Goal: Navigation & Orientation: Find specific page/section

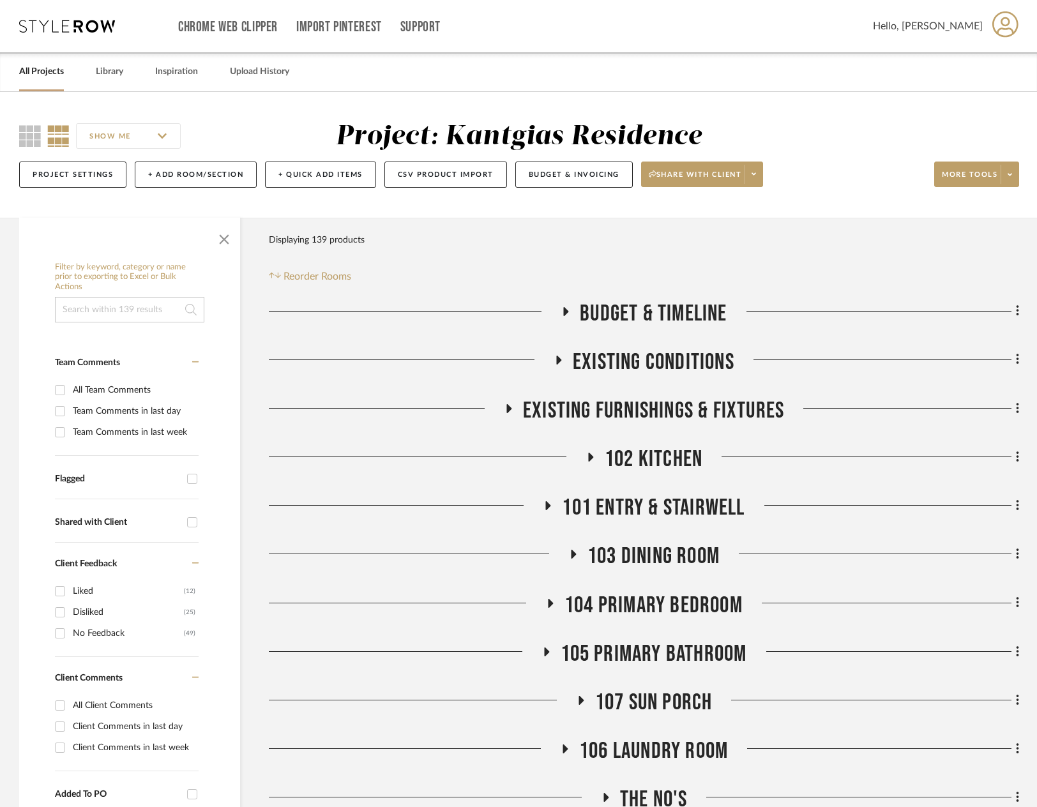
click at [72, 36] on div "Chrome Web Clipper Import Pinterest Support All Projects Library Inspiration Up…" at bounding box center [519, 26] width 1000 height 52
click at [77, 23] on icon at bounding box center [67, 26] width 96 height 13
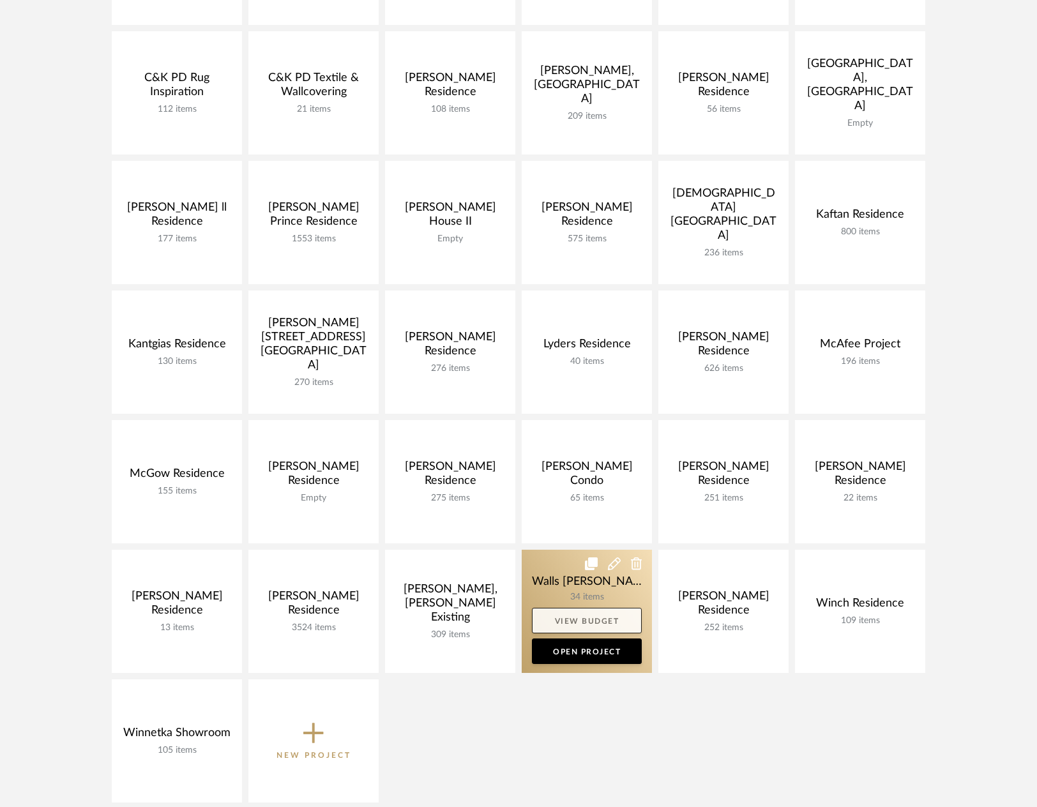
scroll to position [363, 0]
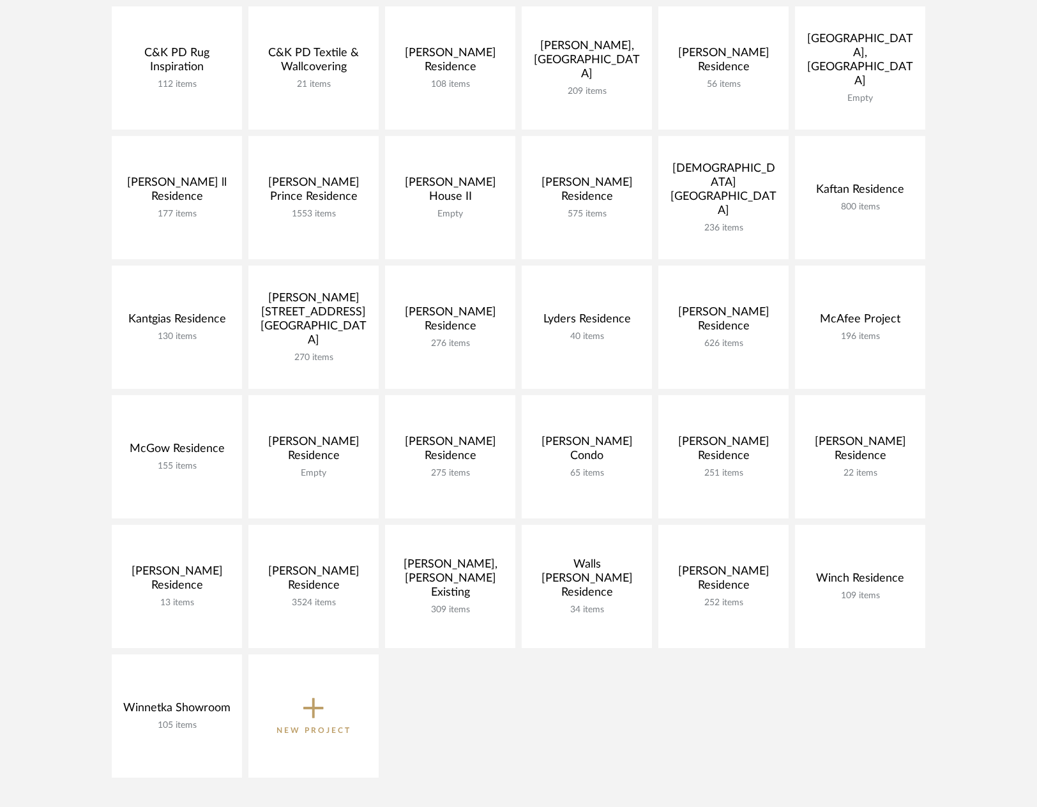
click at [968, 564] on div "[PERSON_NAME] Arbor Studio HQ 49 items View Budget Open Project [GEOGRAPHIC_DAT…" at bounding box center [519, 331] width 920 height 908
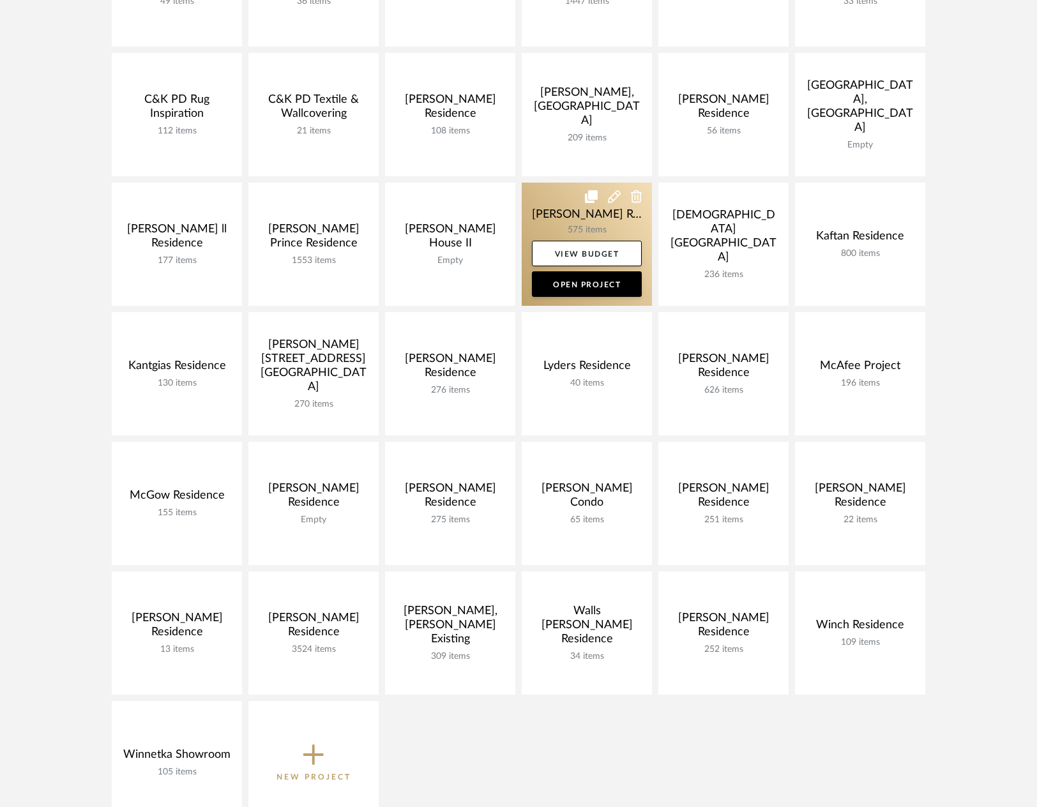
scroll to position [300, 0]
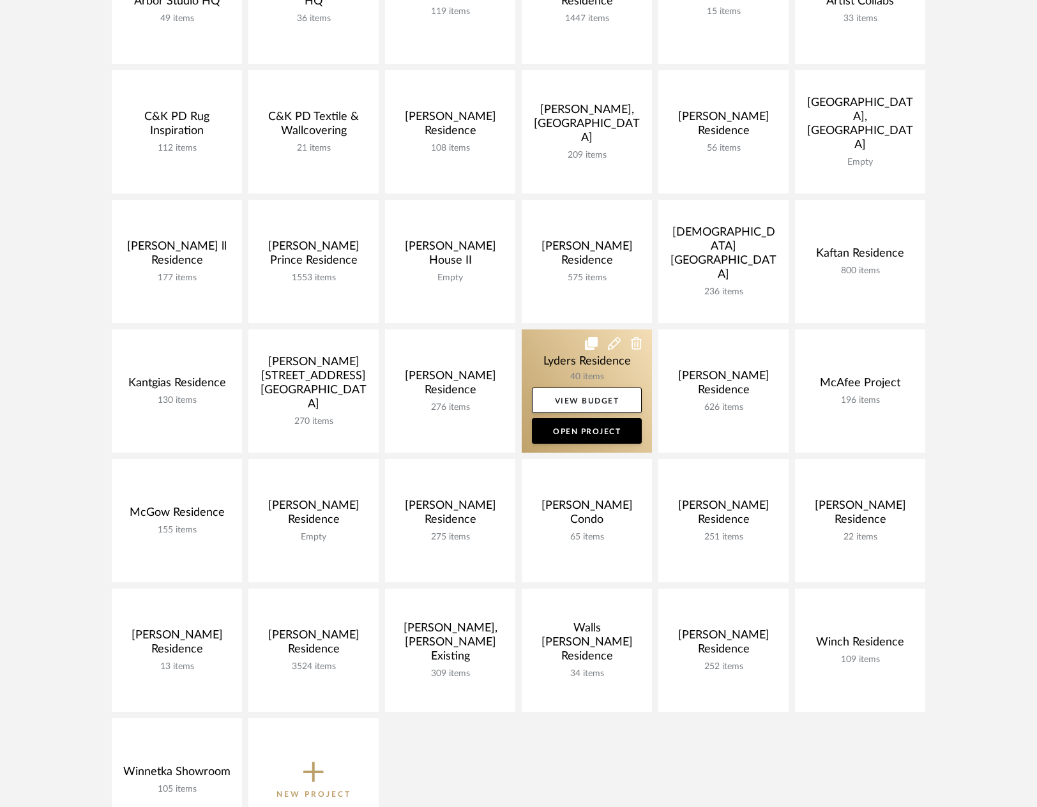
click at [595, 366] on link at bounding box center [587, 391] width 130 height 123
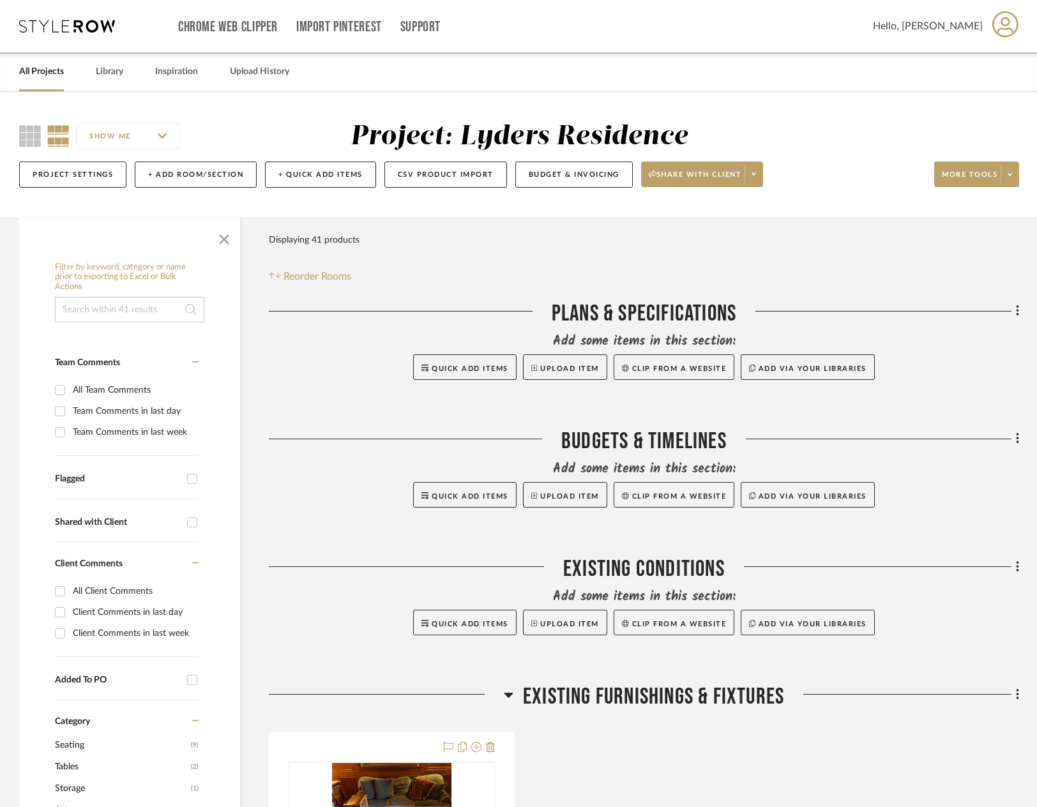
click at [943, 391] on div at bounding box center [644, 396] width 751 height 32
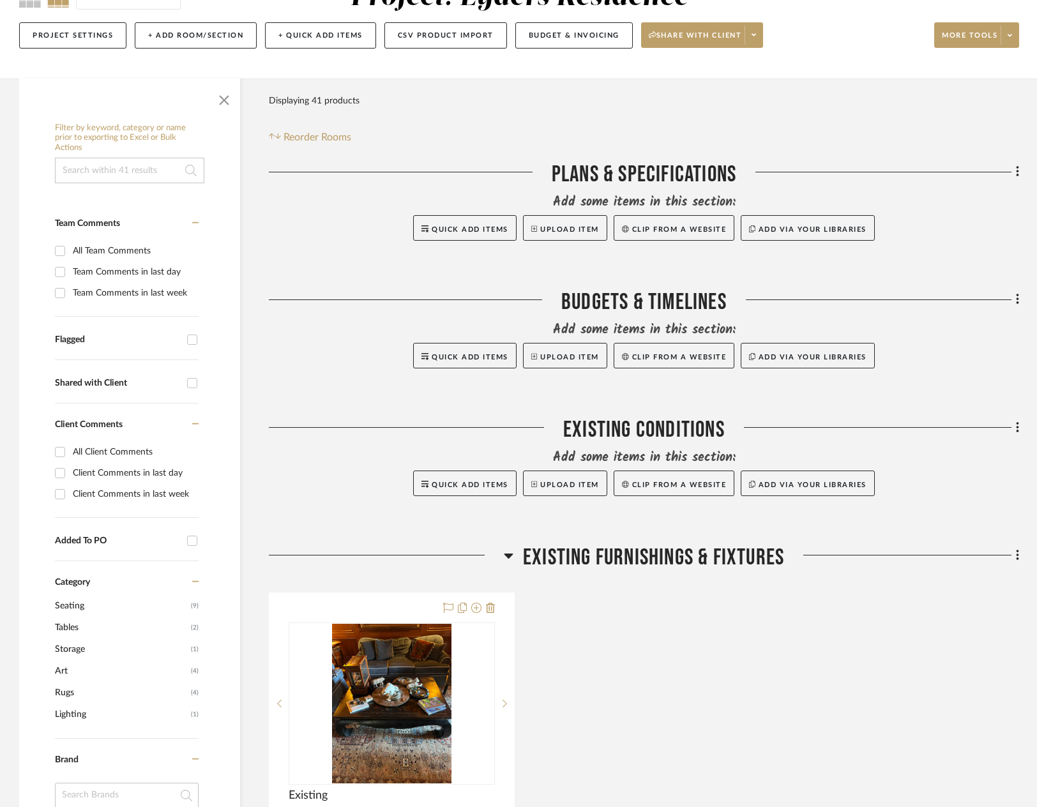
scroll to position [192, 0]
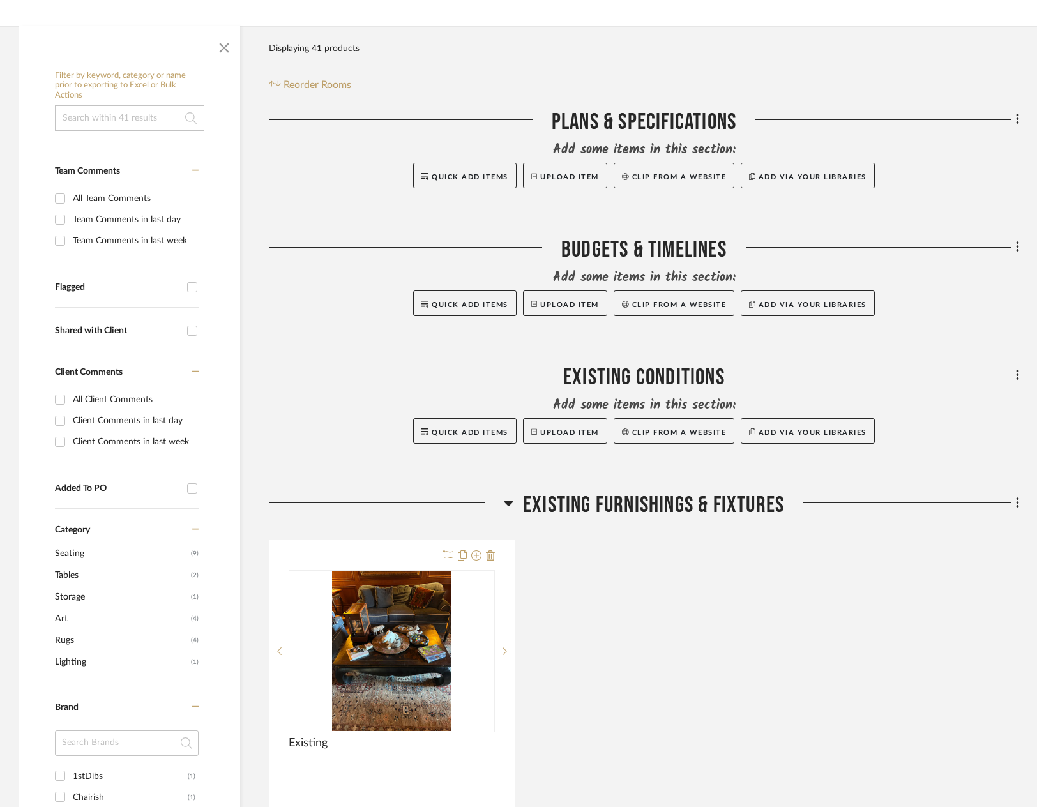
click at [590, 501] on span "Existing Furnishings & Fixtures" at bounding box center [653, 505] width 261 height 27
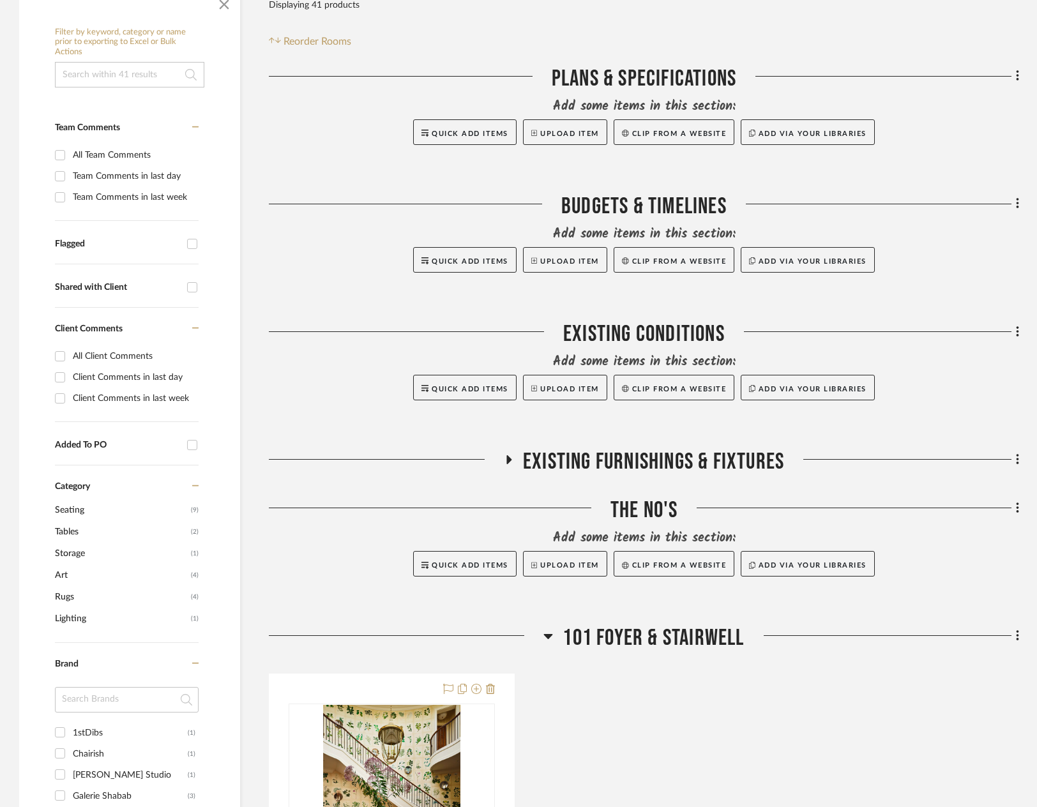
scroll to position [383, 0]
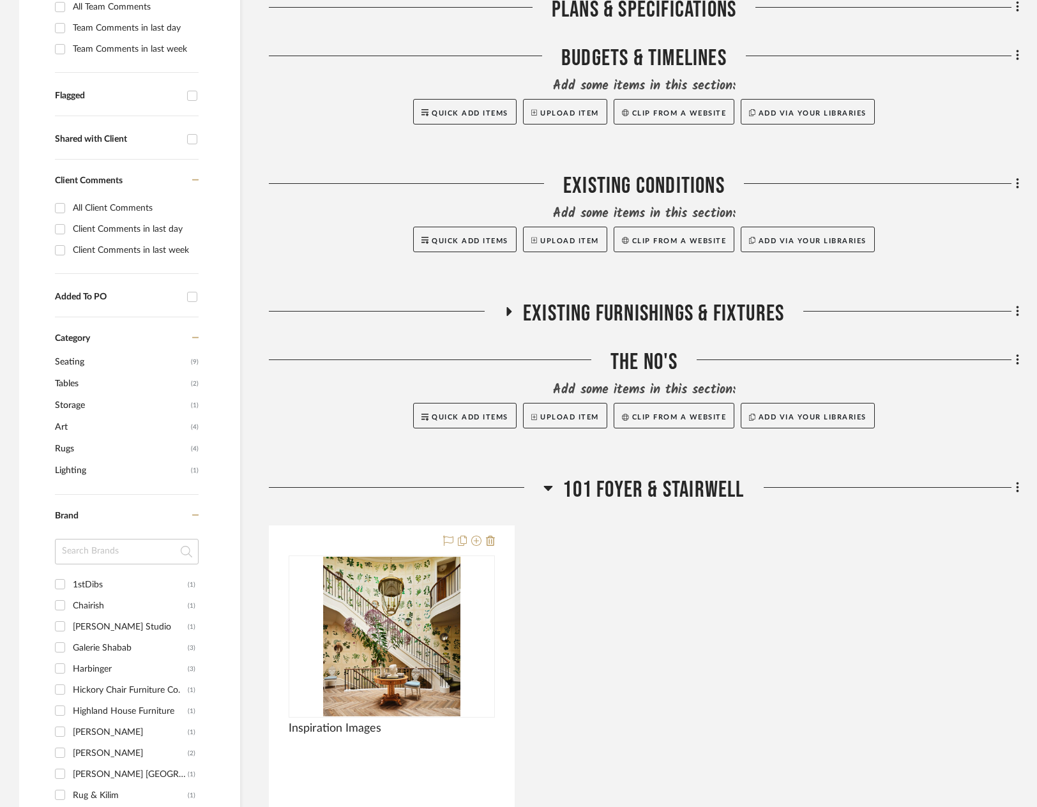
click at [645, 500] on span "101 Foyer & Stairwell" at bounding box center [653, 490] width 181 height 27
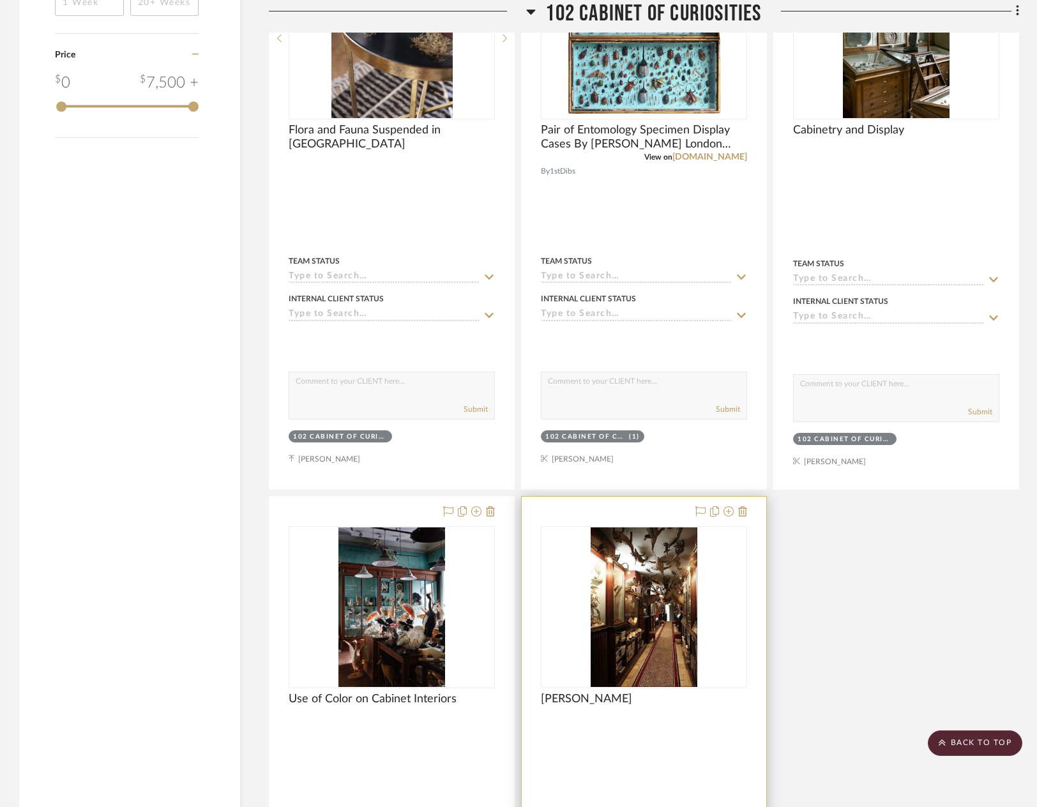
scroll to position [1597, 0]
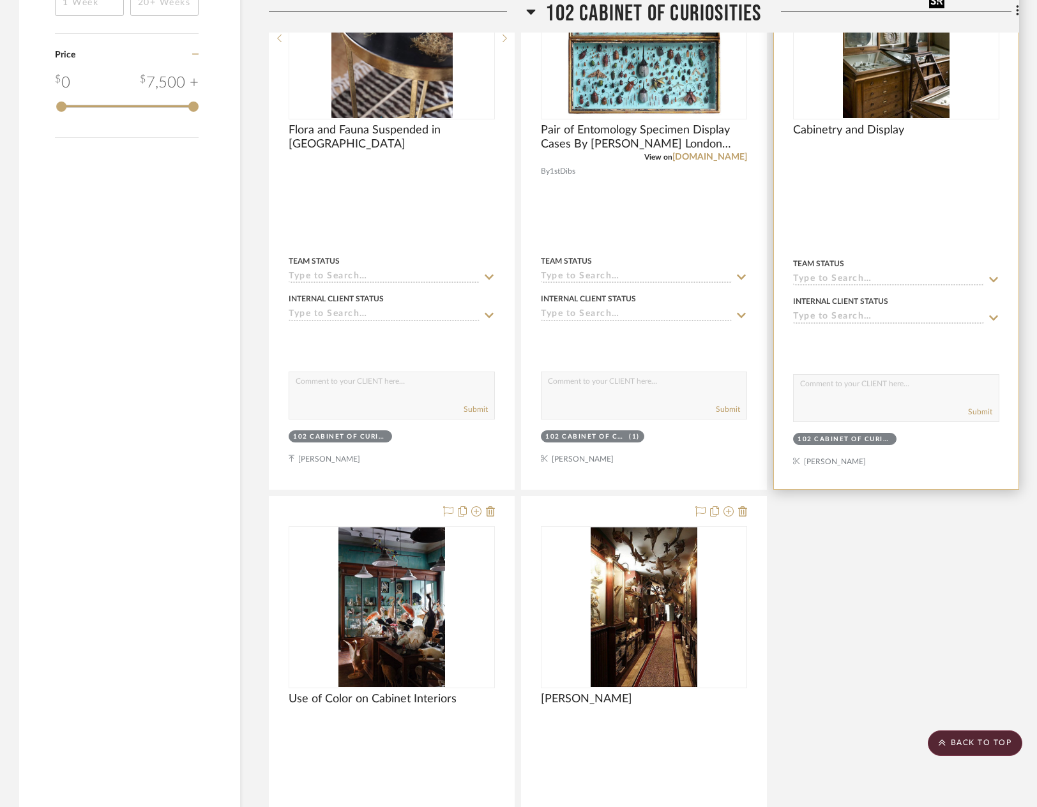
click at [924, 99] on div at bounding box center [896, 38] width 206 height 162
click at [915, 108] on img "0" at bounding box center [896, 38] width 106 height 160
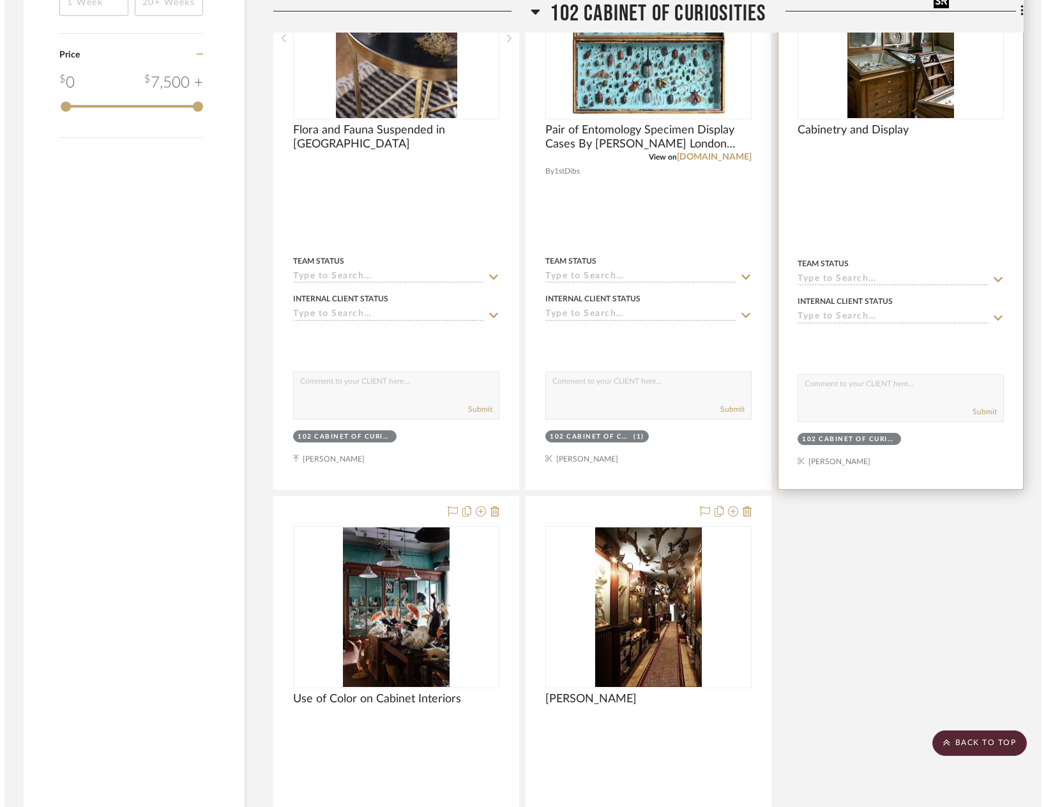
scroll to position [0, 0]
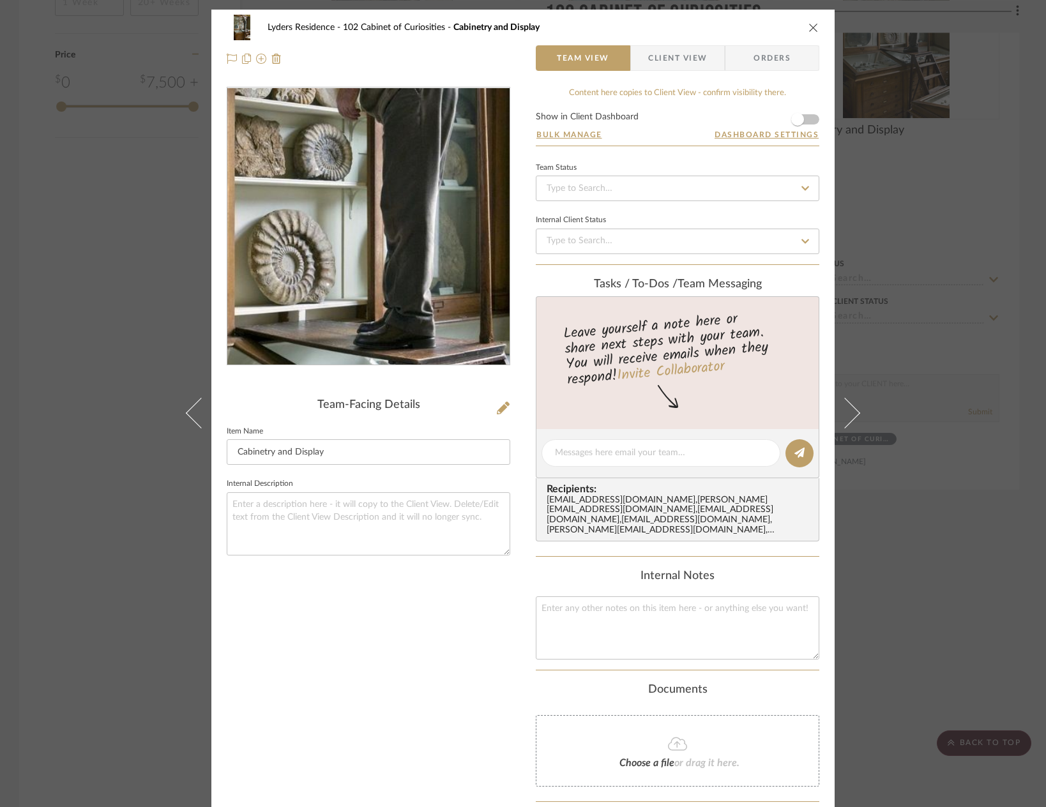
click at [382, 257] on img "0" at bounding box center [368, 226] width 185 height 277
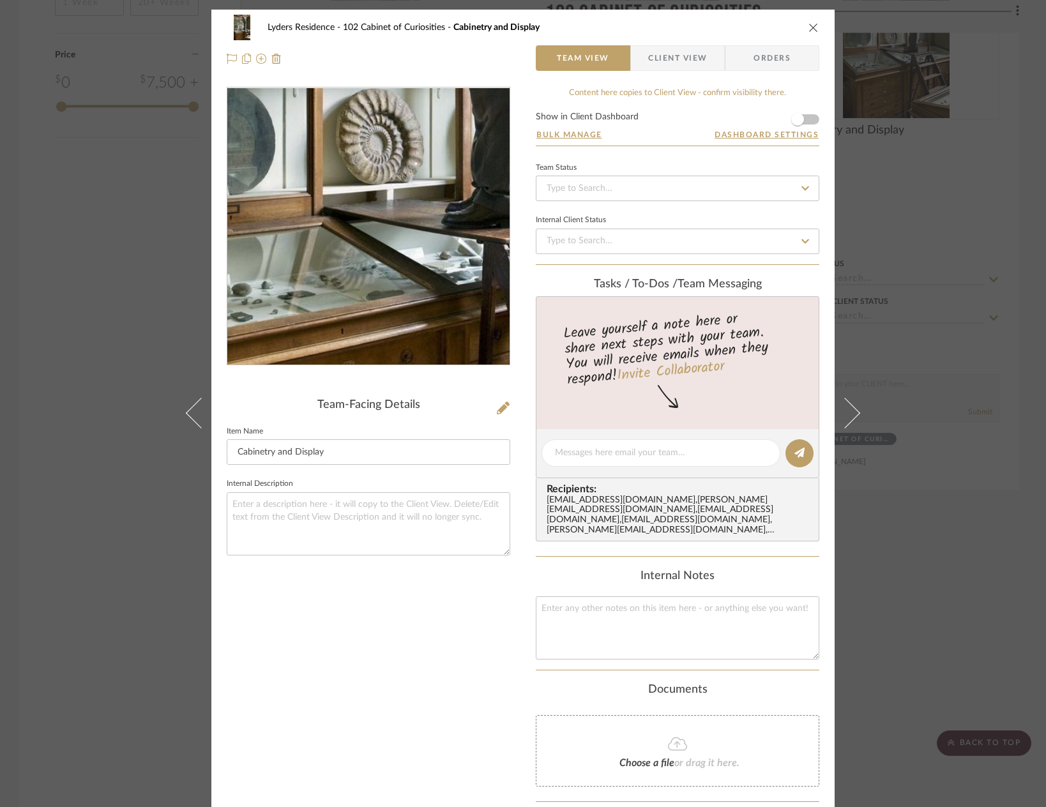
click at [351, 250] on img "0" at bounding box center [368, 226] width 185 height 277
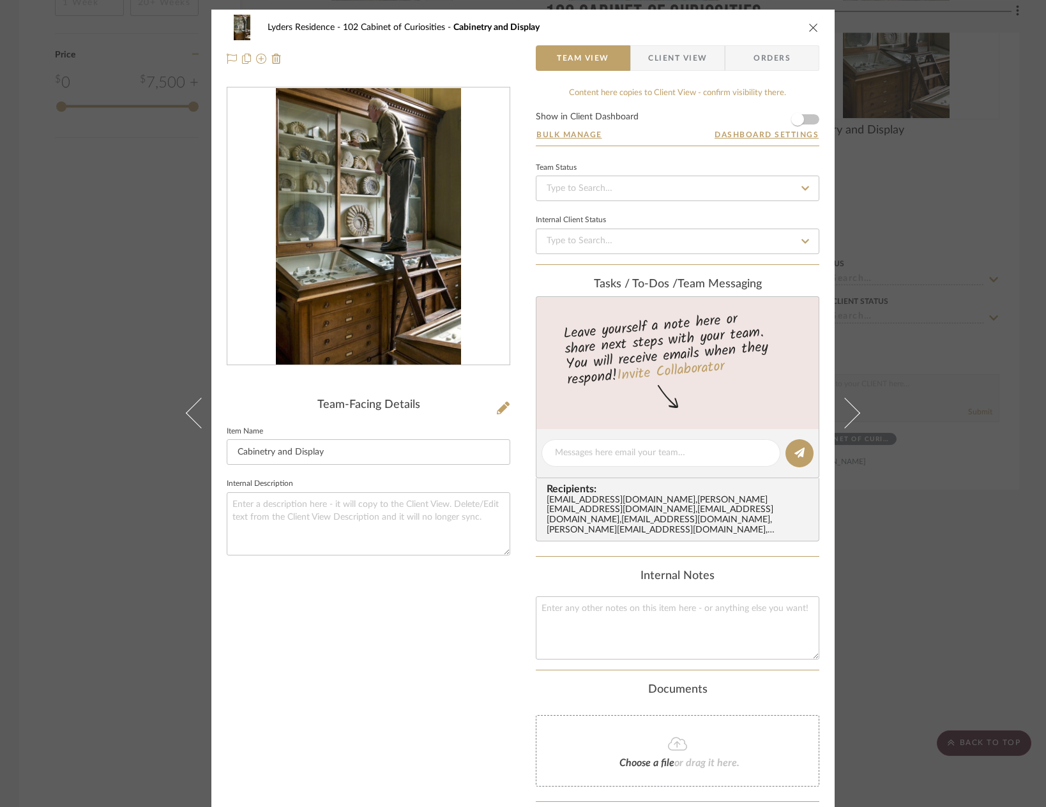
click at [299, 180] on img "0" at bounding box center [368, 226] width 185 height 277
click at [809, 29] on icon "close" at bounding box center [814, 27] width 10 height 10
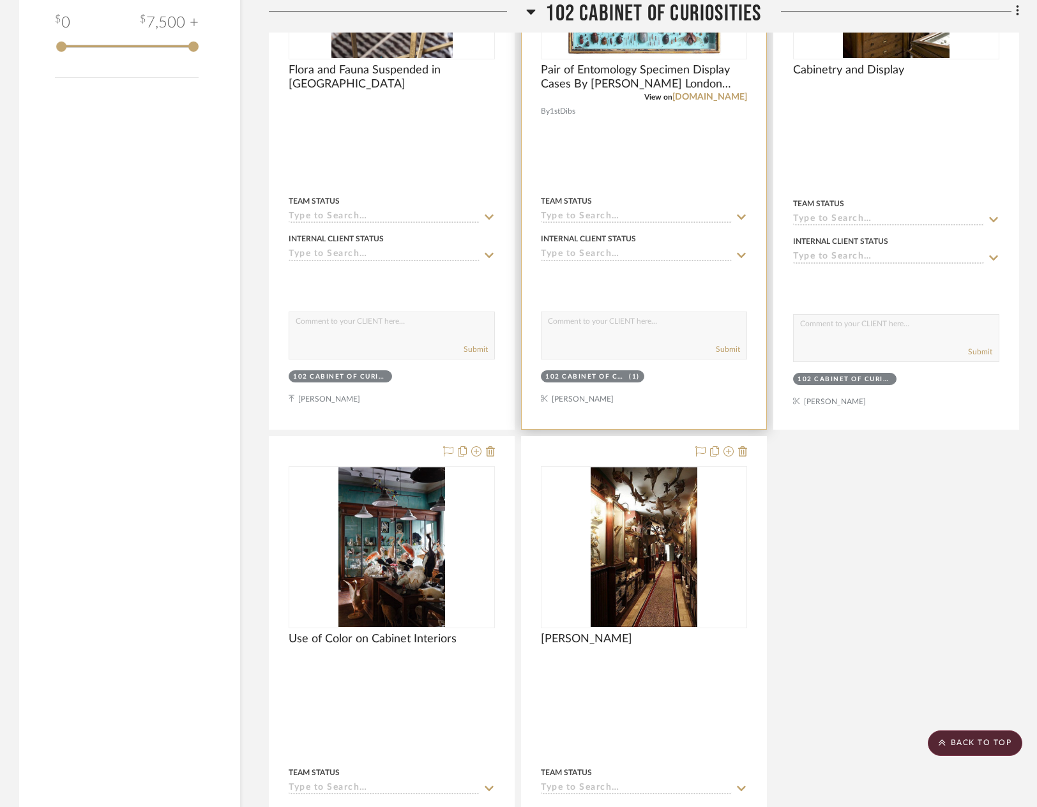
scroll to position [1725, 0]
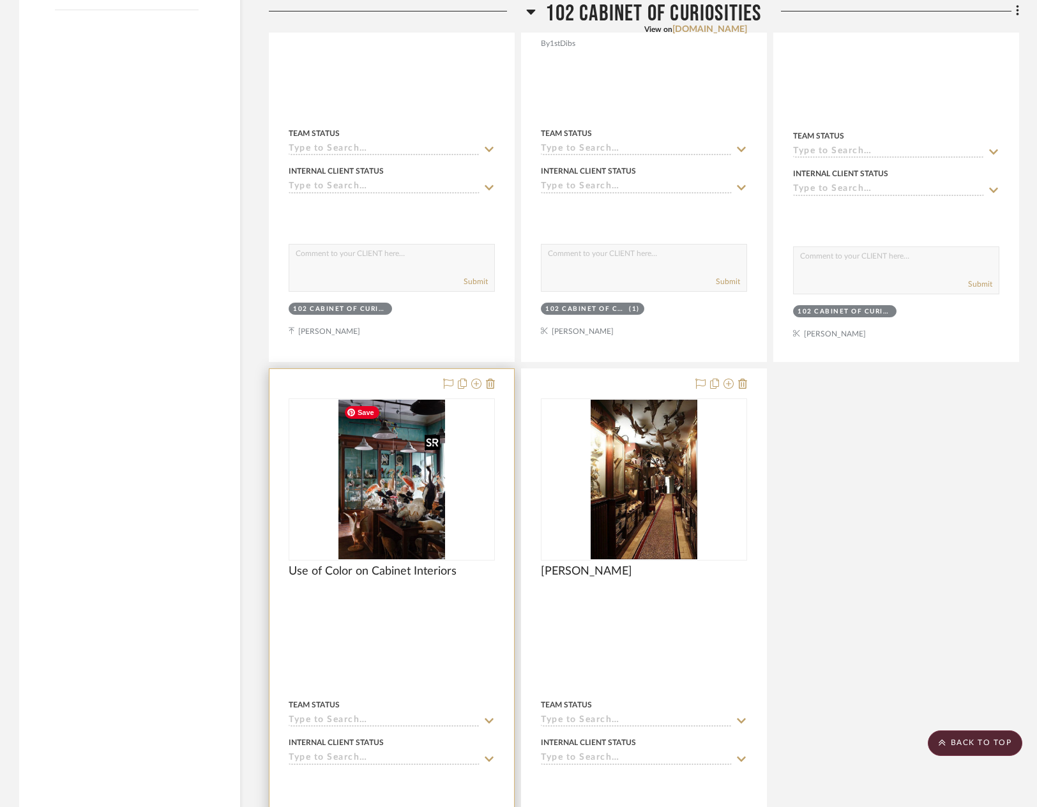
click at [0, 0] on img at bounding box center [0, 0] width 0 height 0
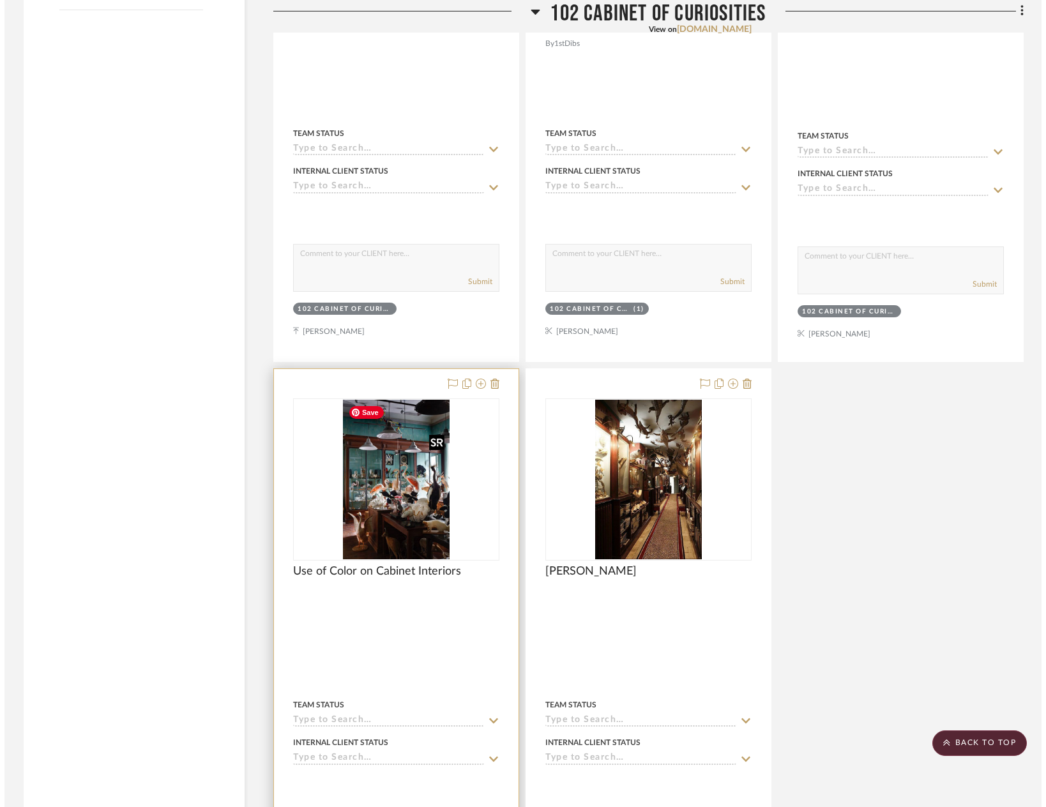
scroll to position [0, 0]
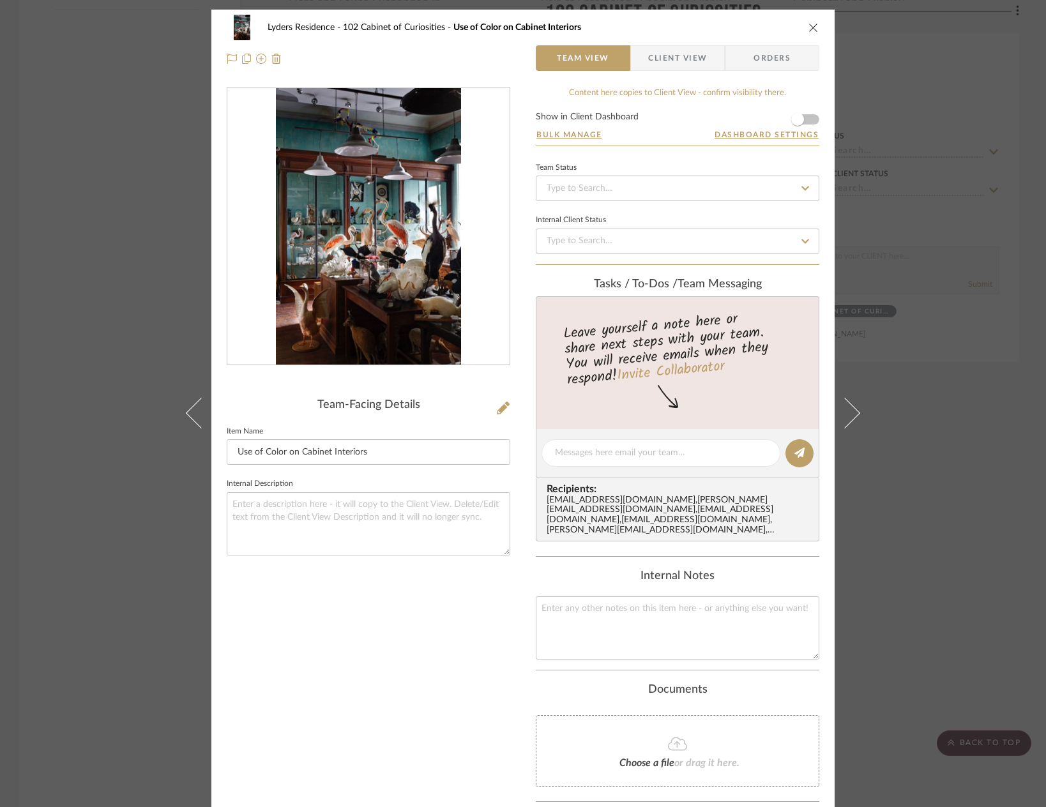
click at [809, 32] on icon "close" at bounding box center [814, 27] width 10 height 10
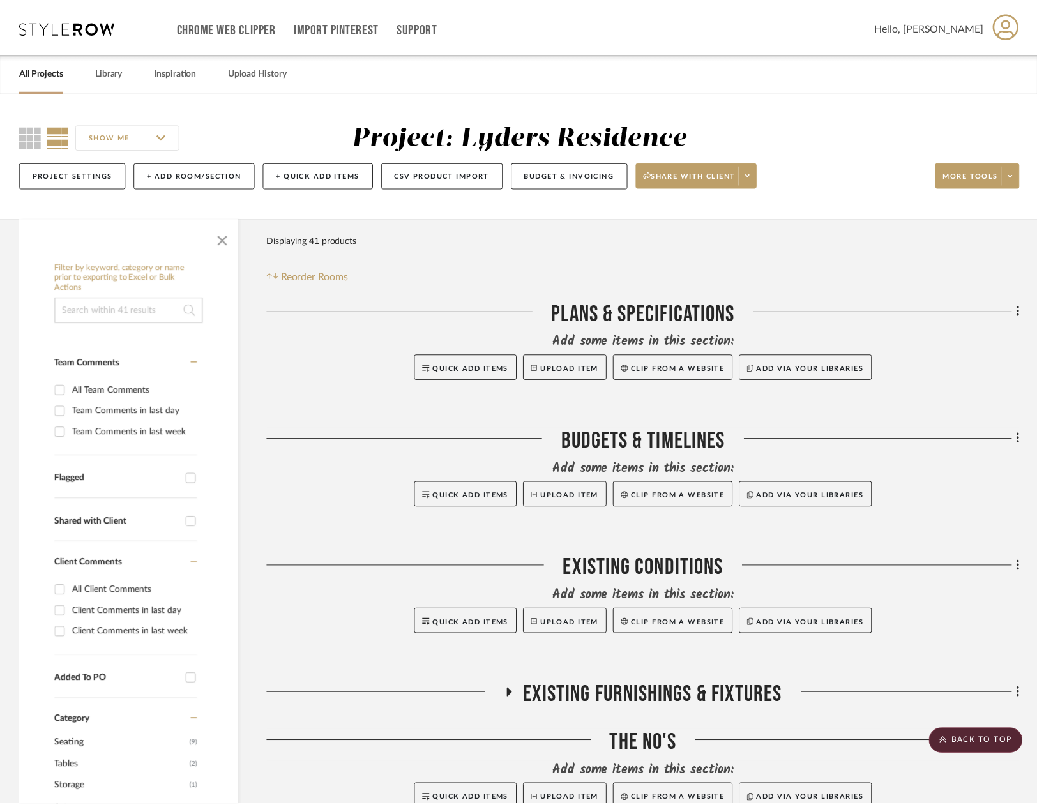
scroll to position [1725, 0]
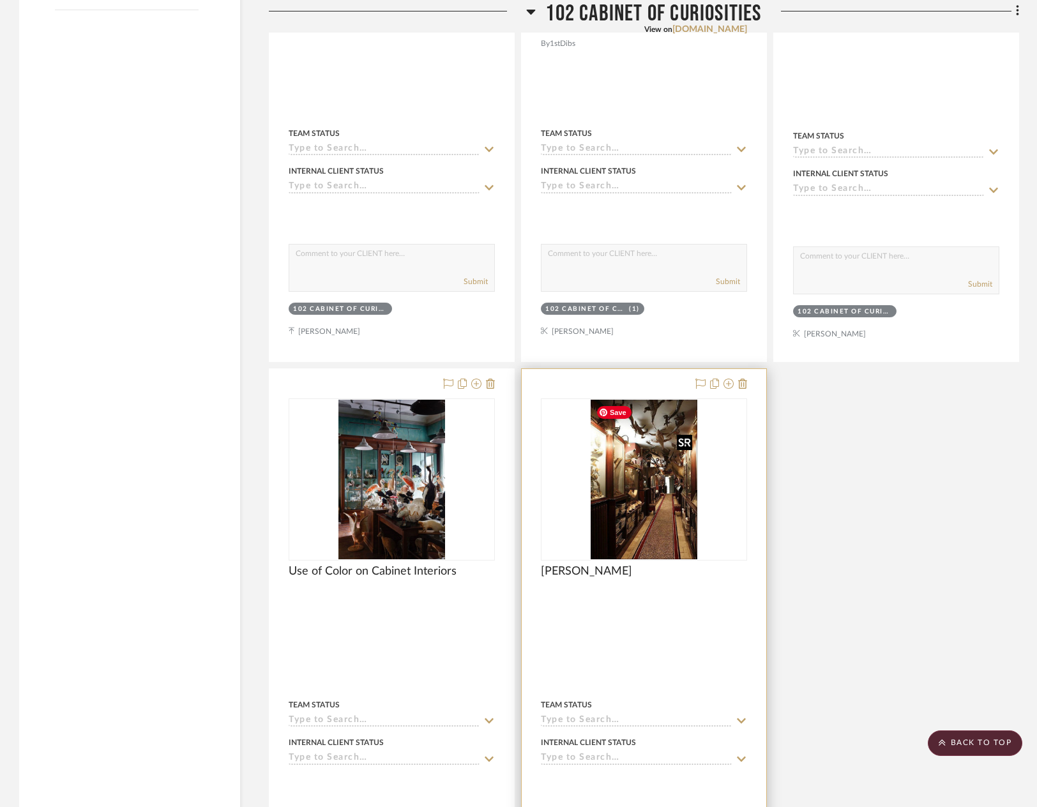
click at [662, 524] on img "0" at bounding box center [644, 480] width 106 height 160
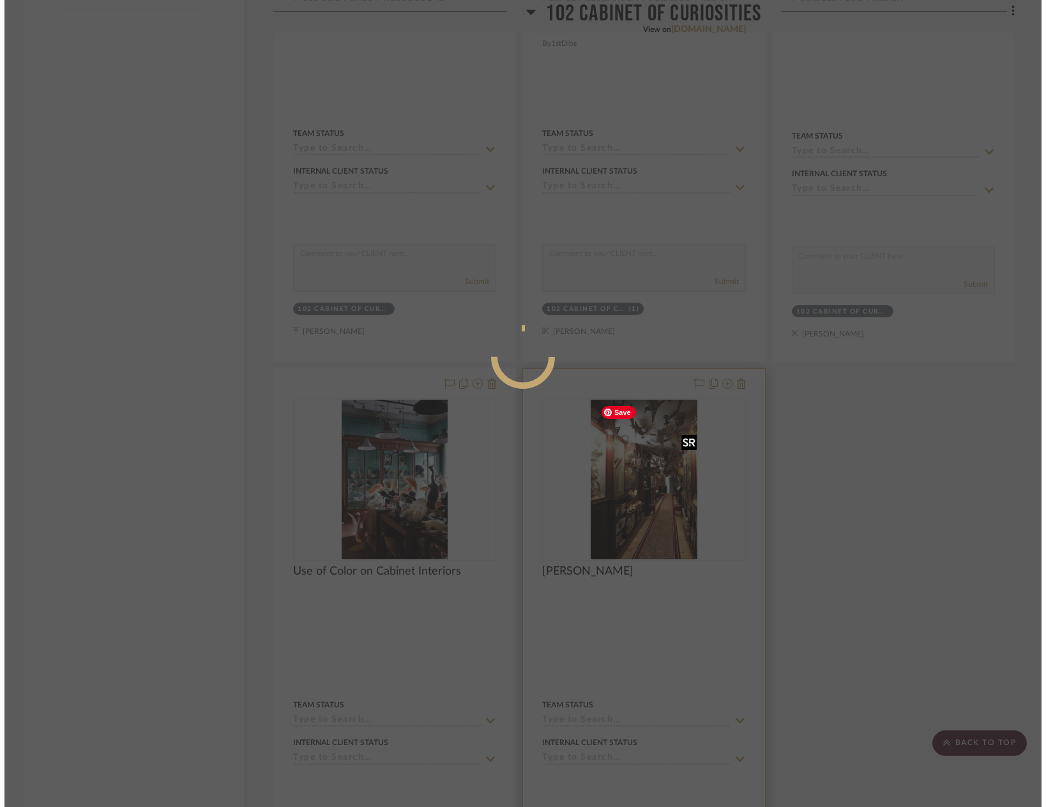
scroll to position [0, 0]
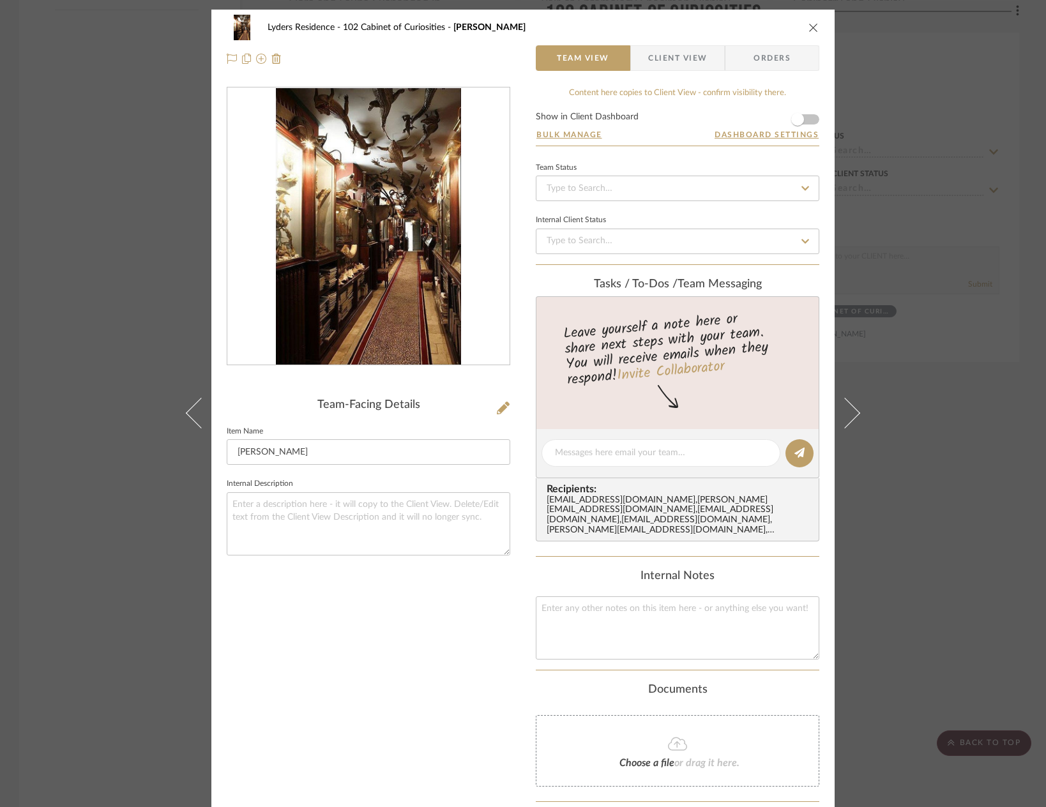
click at [809, 26] on icon "close" at bounding box center [814, 27] width 10 height 10
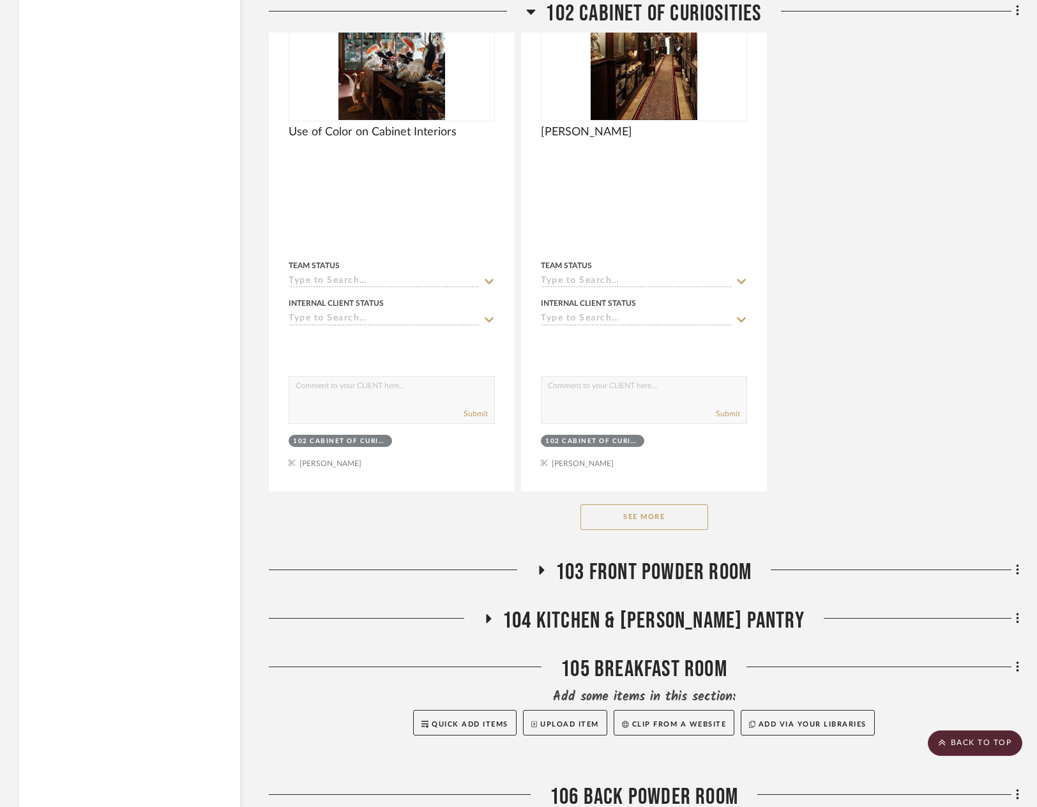
scroll to position [2300, 0]
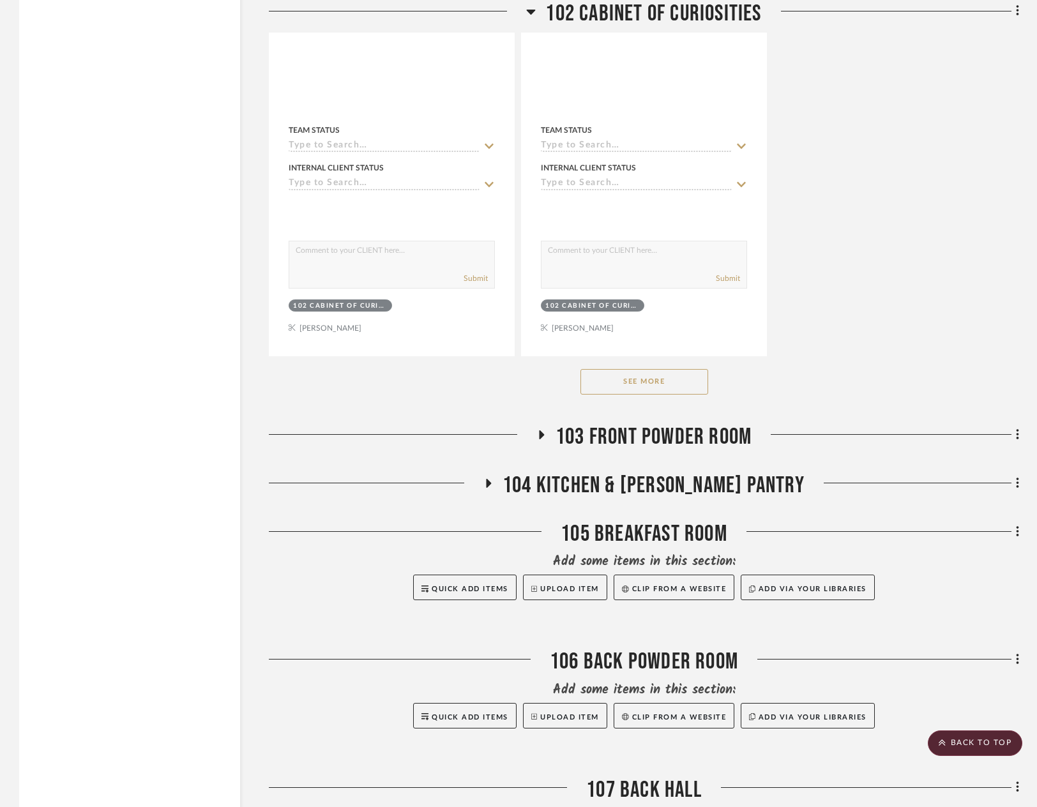
click at [671, 382] on button "See More" at bounding box center [645, 382] width 128 height 26
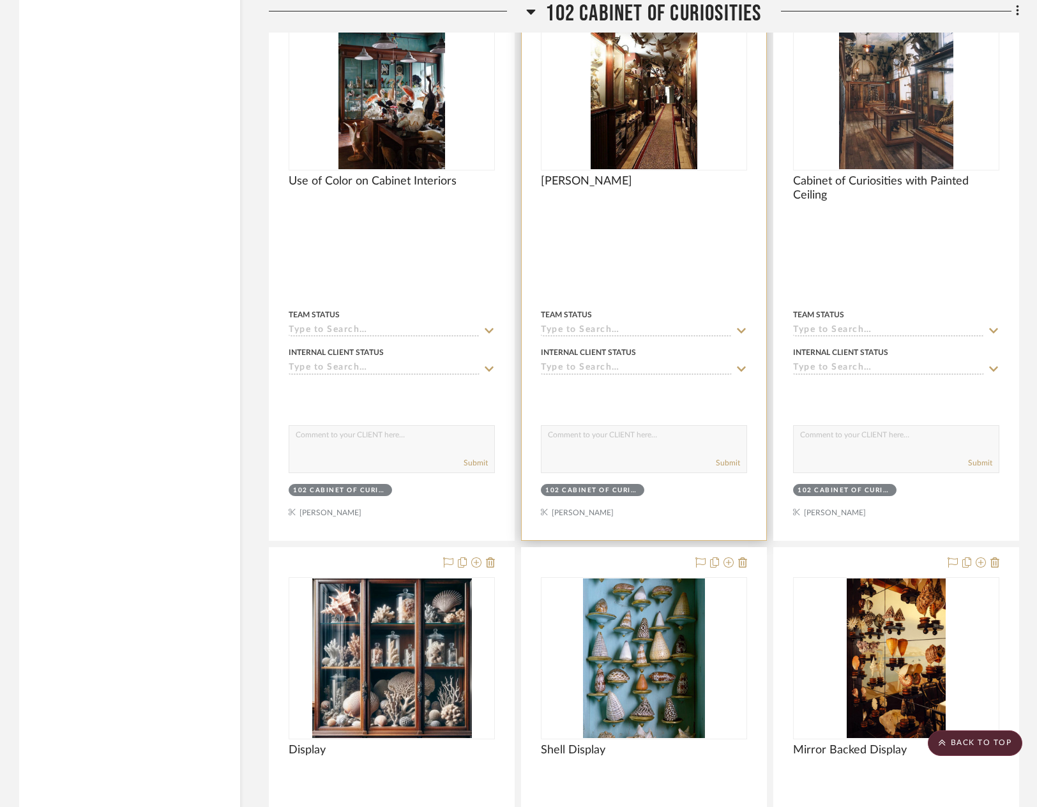
scroll to position [2044, 0]
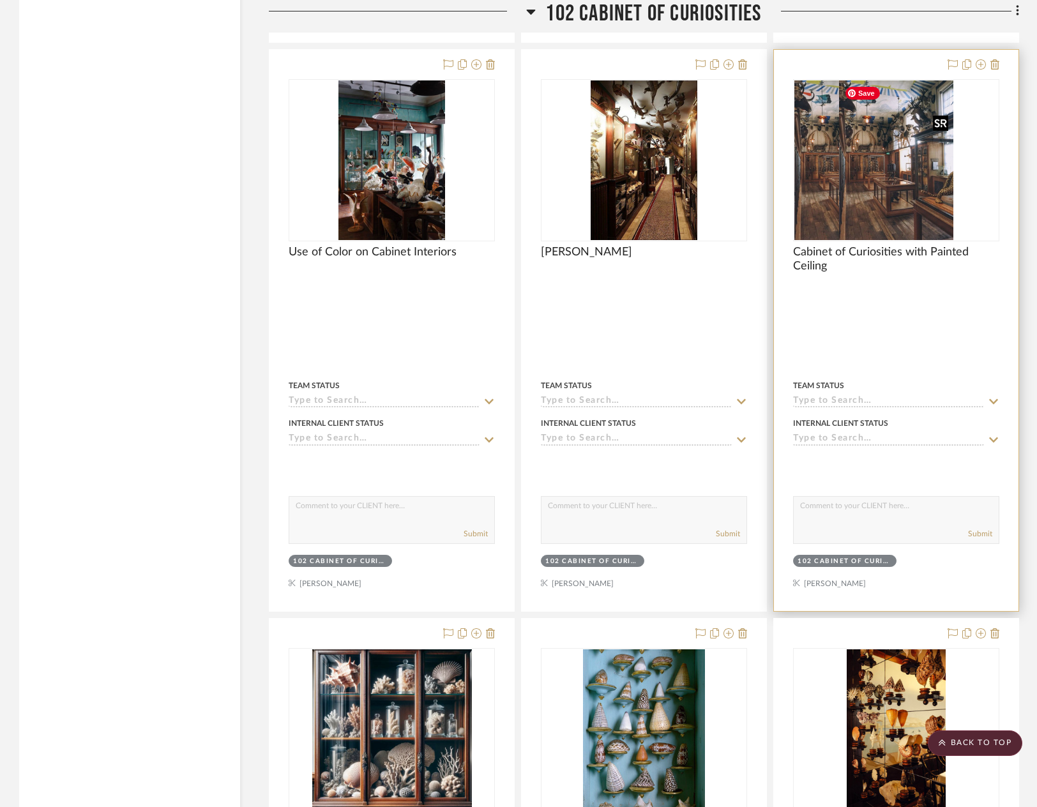
click at [875, 178] on div at bounding box center [896, 160] width 206 height 162
click at [860, 183] on img "0" at bounding box center [896, 160] width 114 height 160
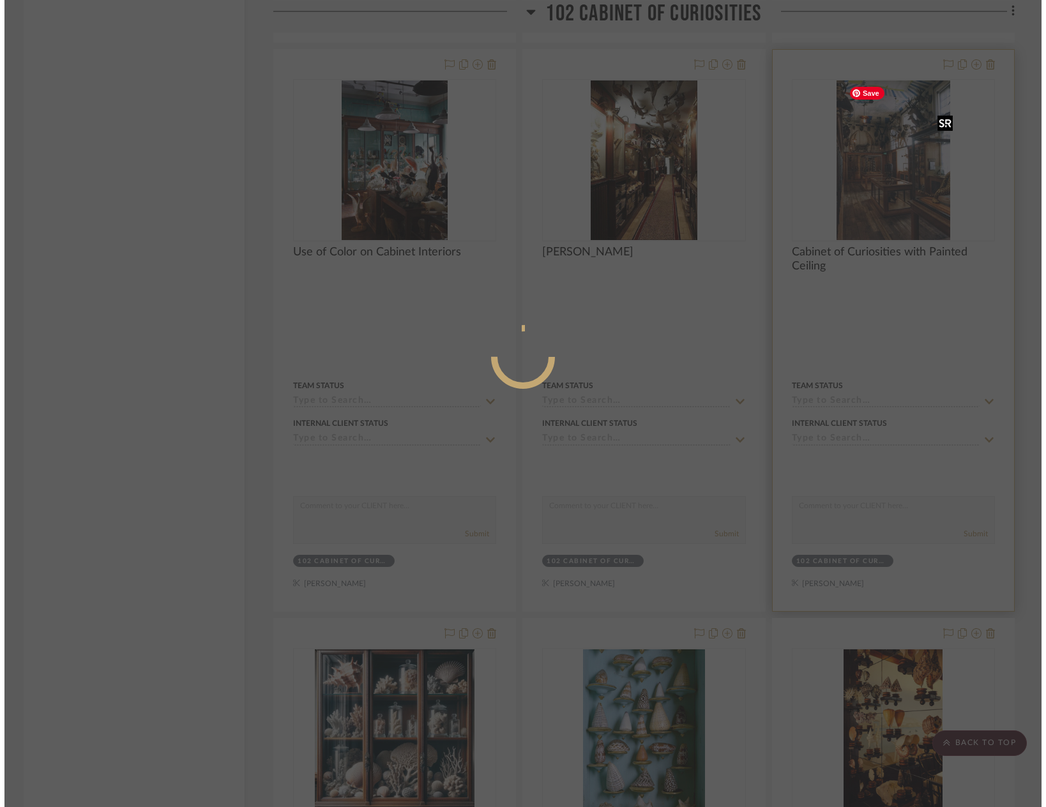
scroll to position [0, 0]
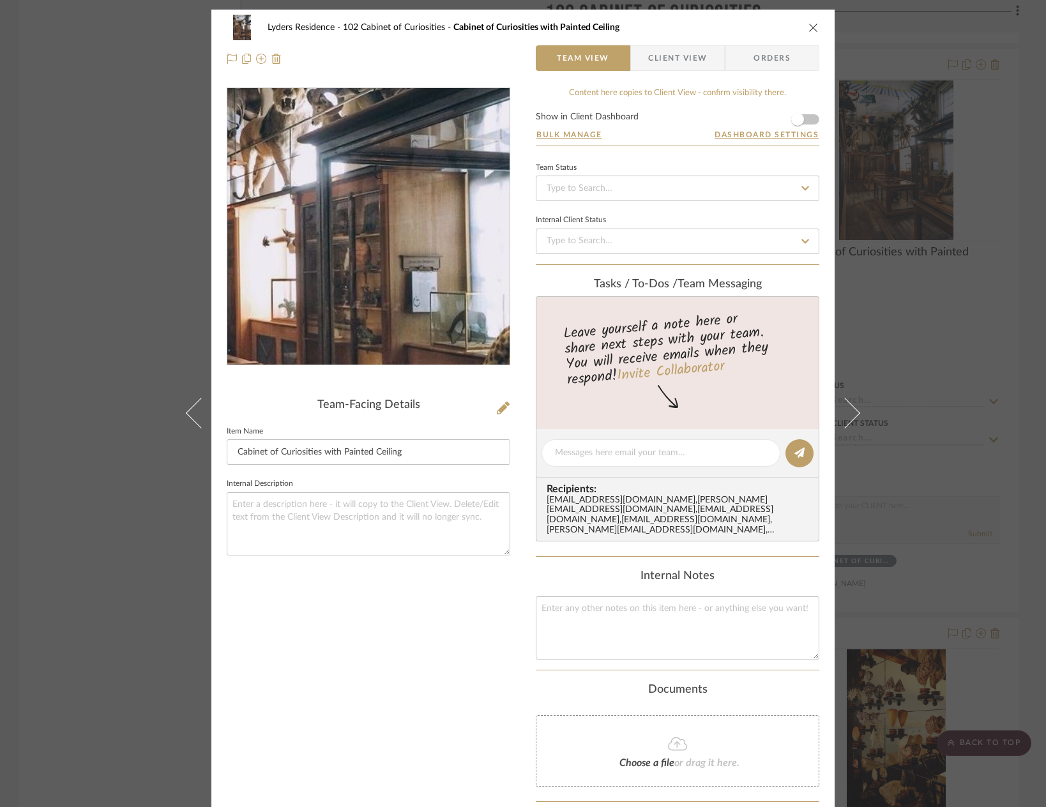
click at [414, 214] on img "0" at bounding box center [369, 226] width 199 height 277
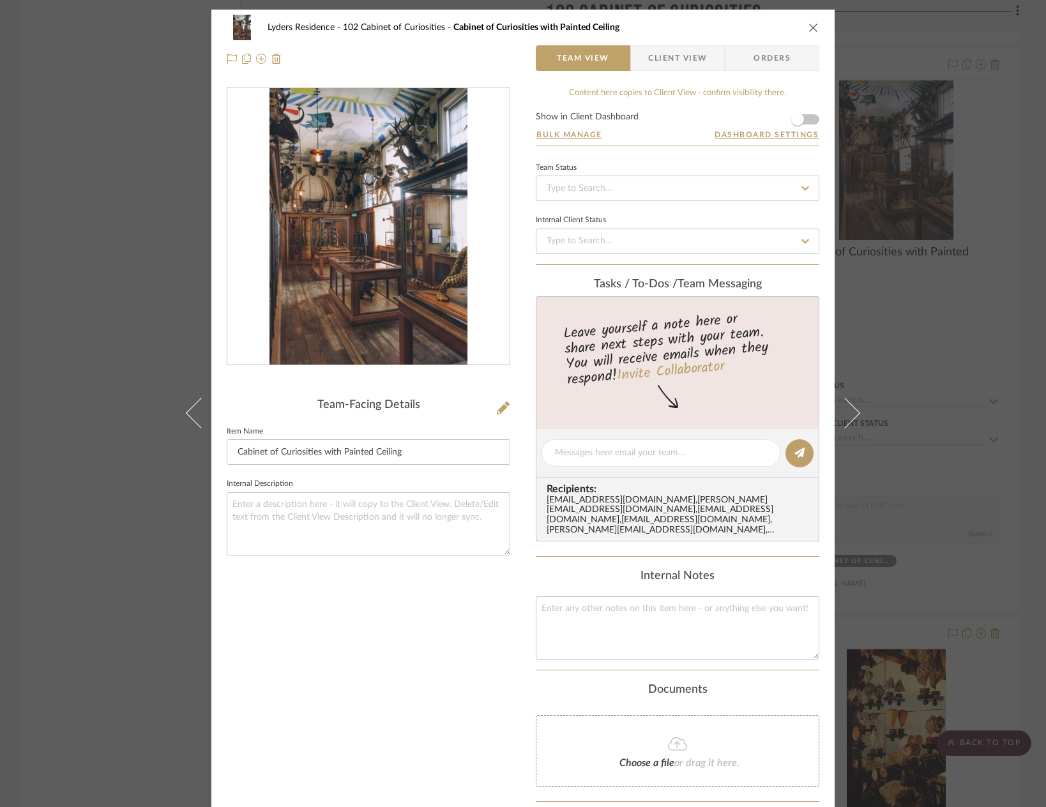
scroll to position [121, 0]
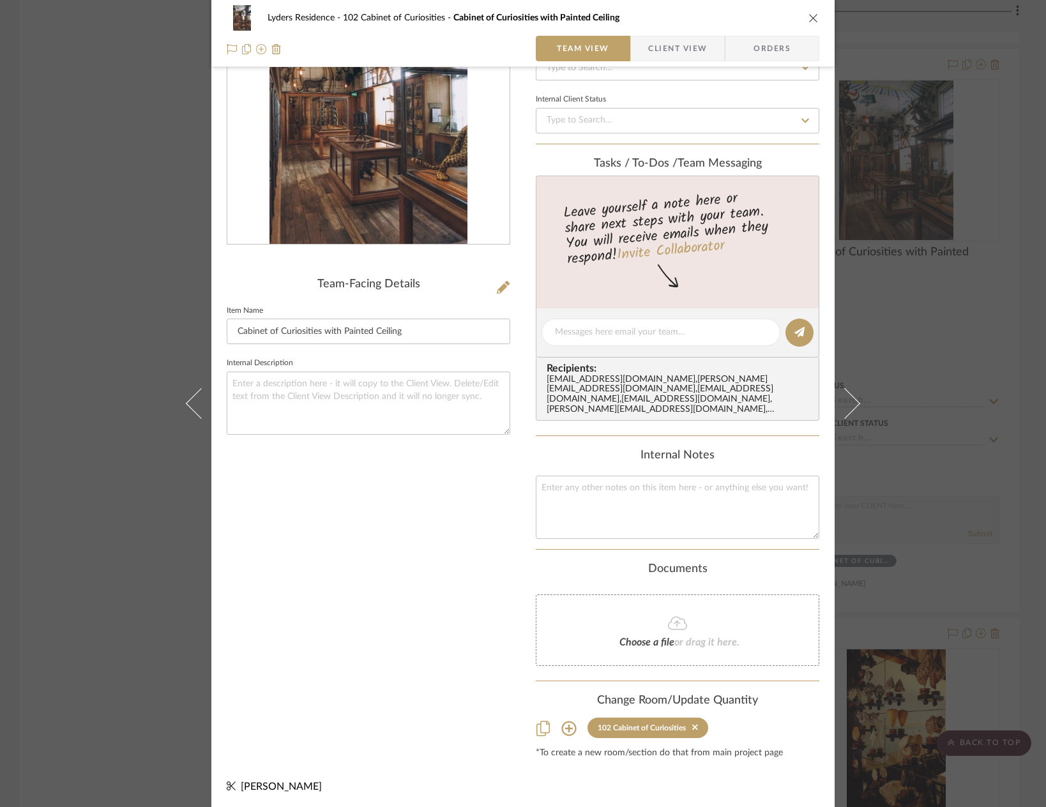
click at [811, 13] on icon "close" at bounding box center [814, 18] width 10 height 10
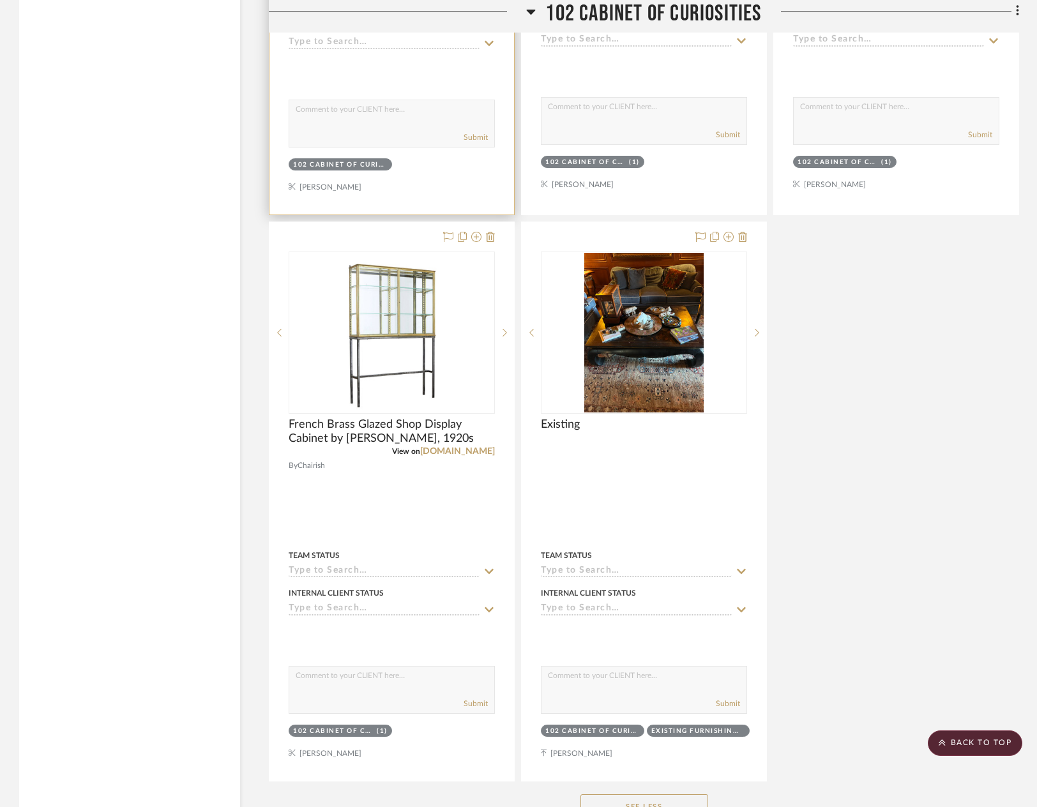
scroll to position [4152, 0]
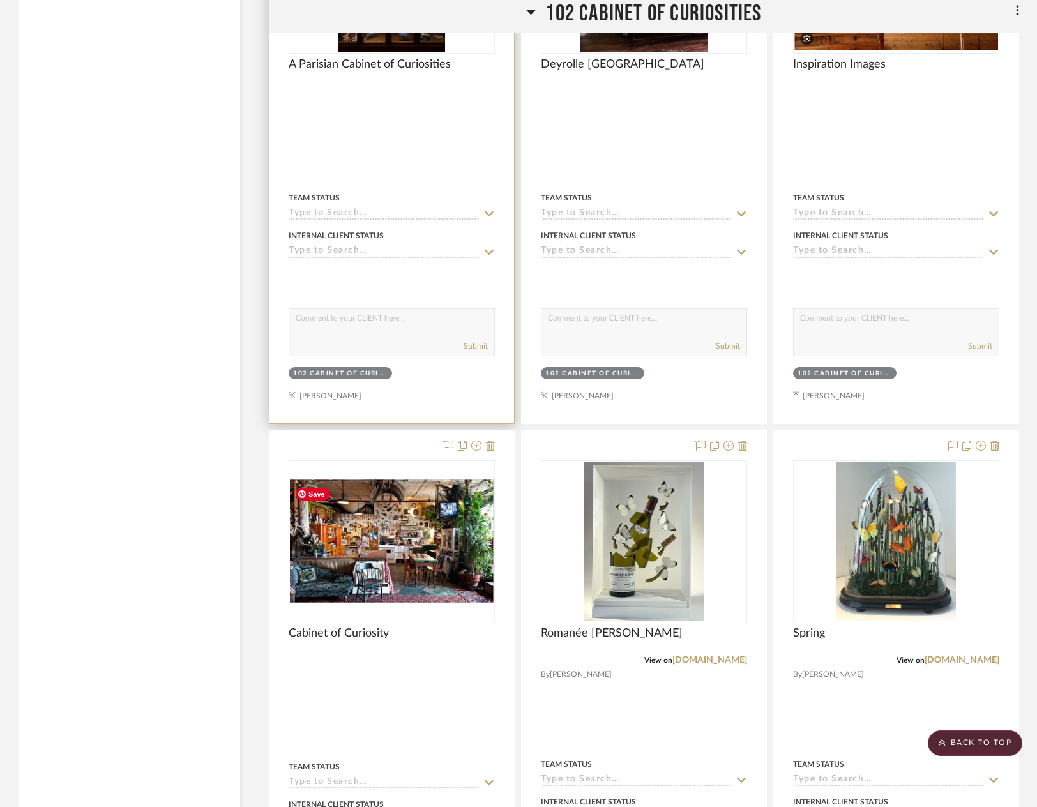
click at [371, 356] on div "Submit" at bounding box center [392, 333] width 206 height 48
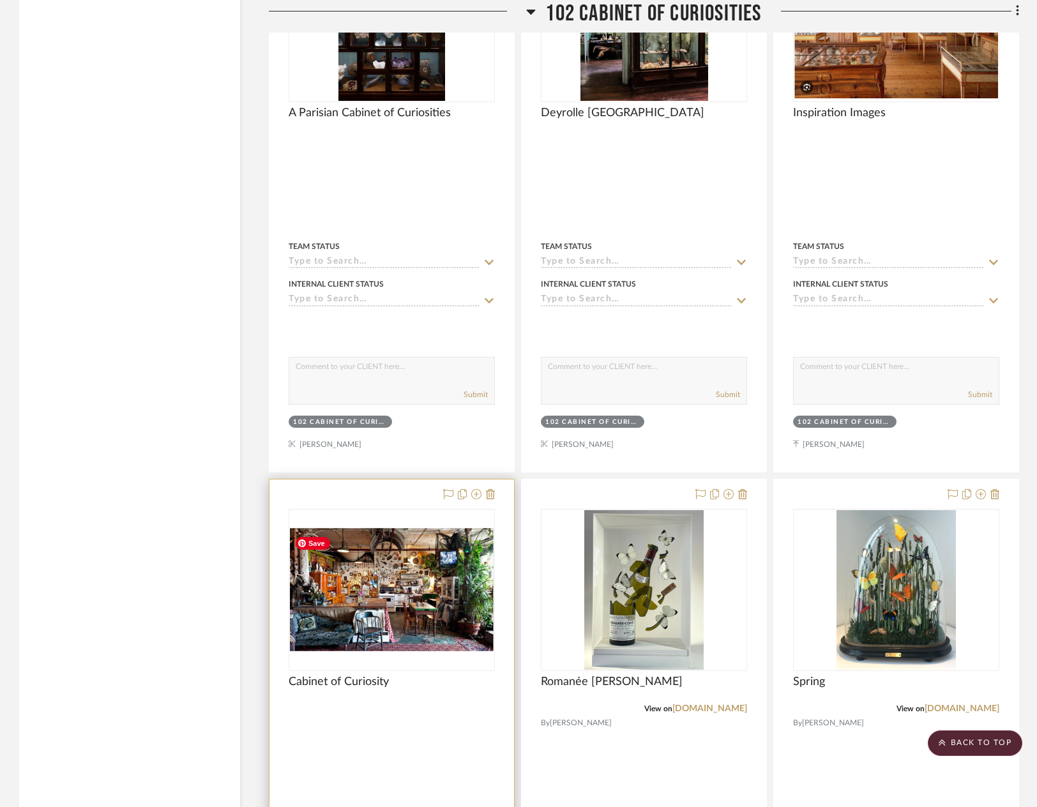
click at [271, 591] on div at bounding box center [392, 761] width 245 height 562
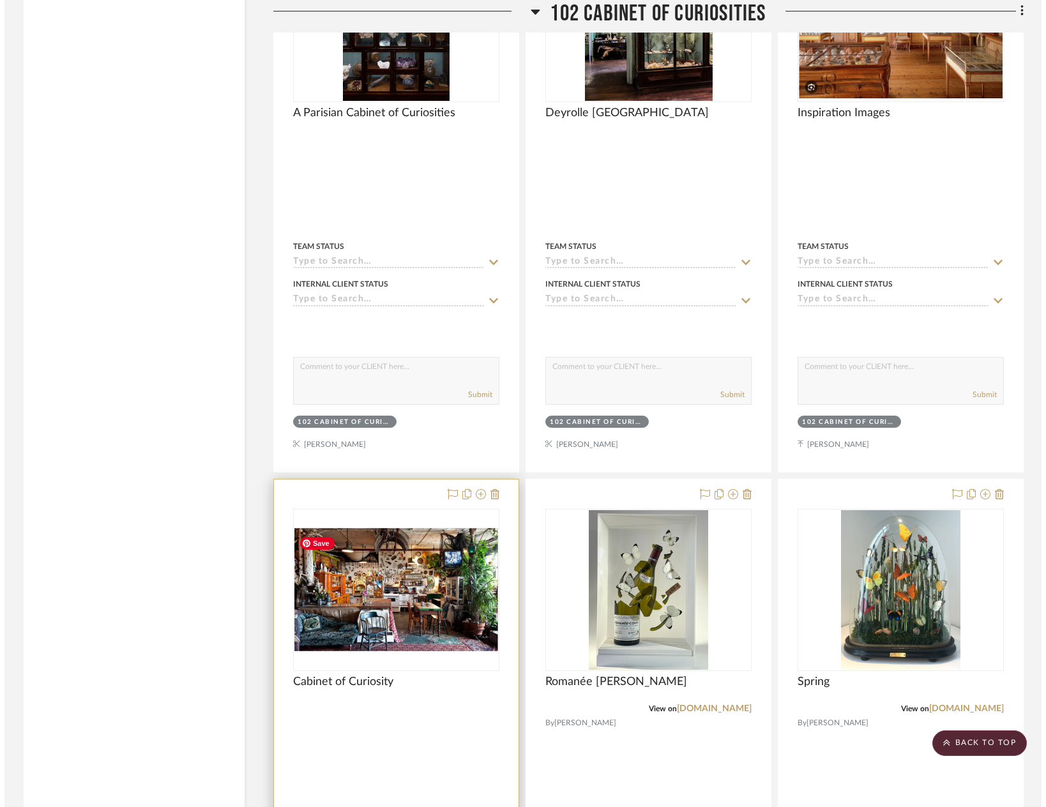
scroll to position [0, 0]
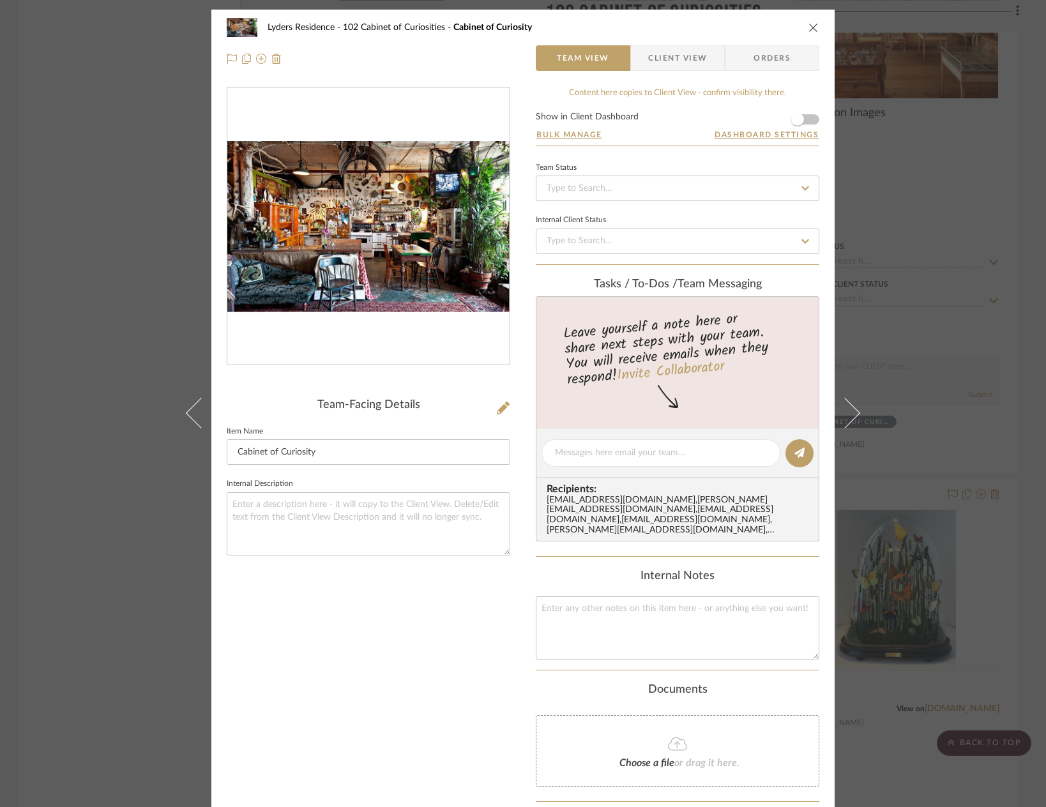
click at [360, 257] on img "0" at bounding box center [368, 226] width 282 height 171
click at [809, 31] on icon "close" at bounding box center [814, 27] width 10 height 10
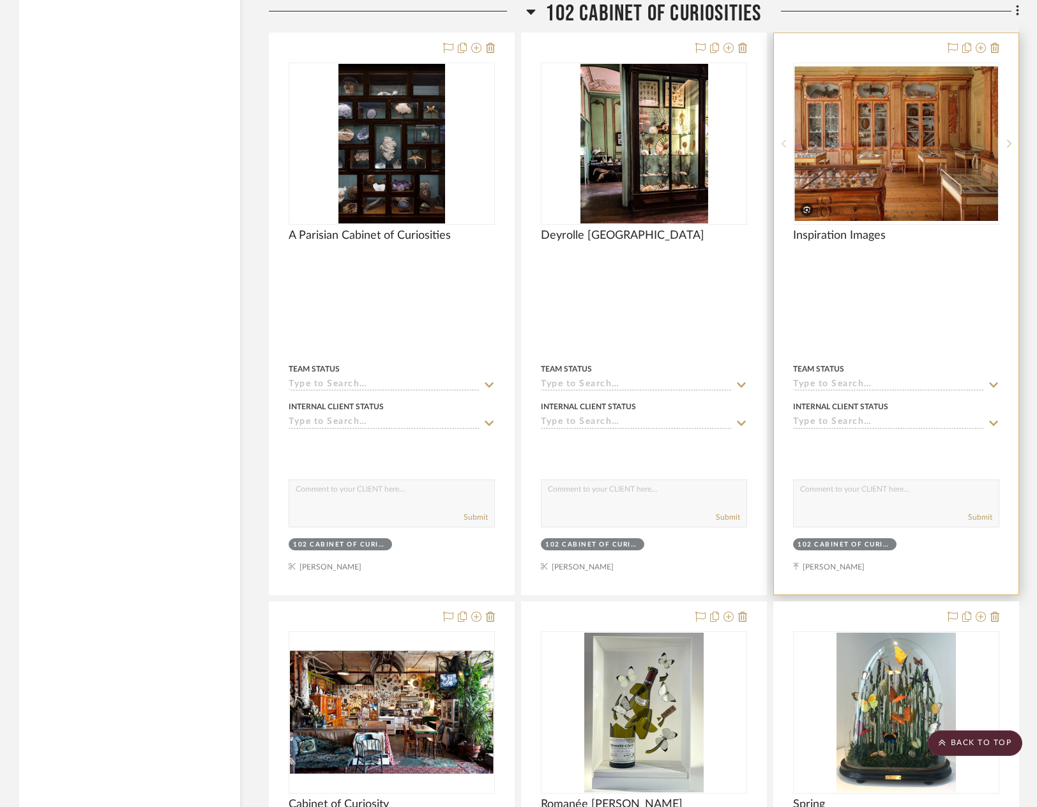
scroll to position [3066, 0]
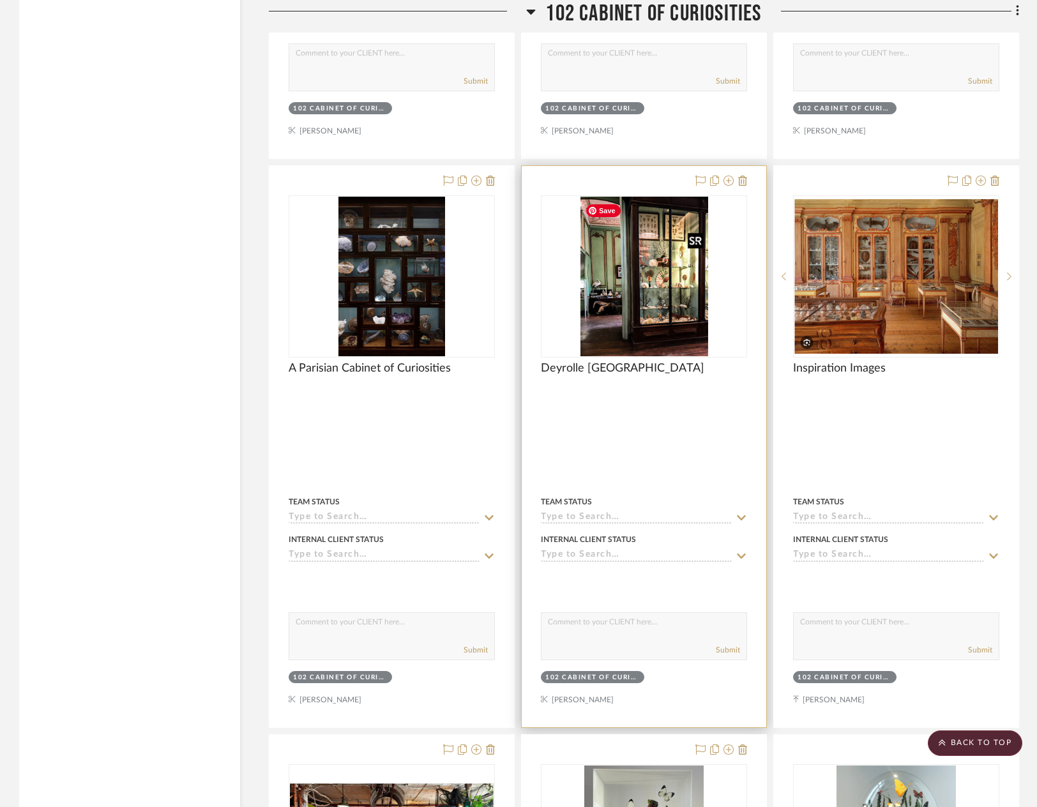
click at [647, 286] on img "0" at bounding box center [645, 277] width 128 height 160
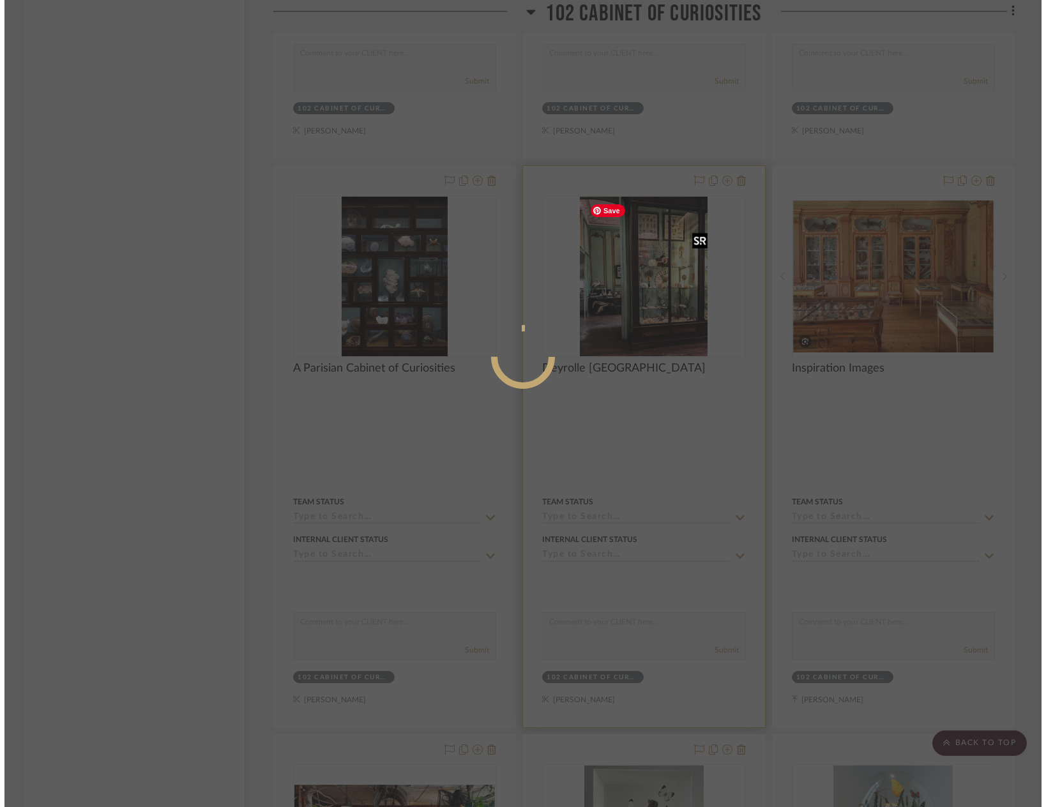
scroll to position [0, 0]
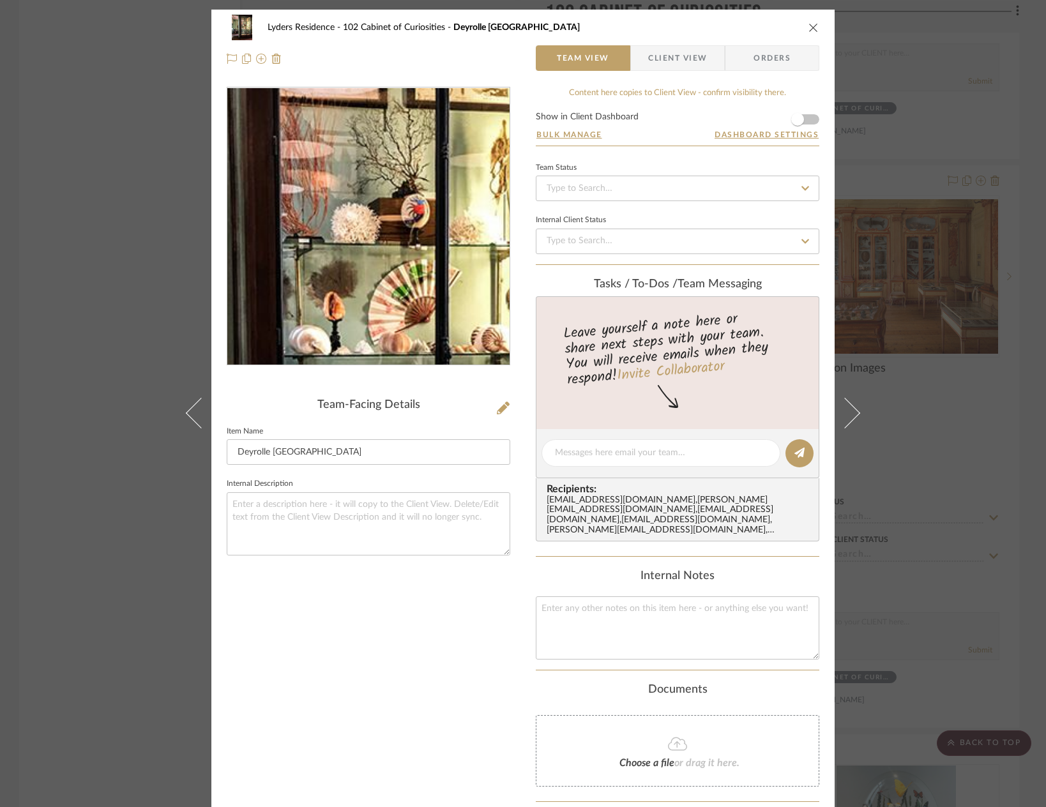
click at [385, 204] on img "0" at bounding box center [368, 226] width 222 height 277
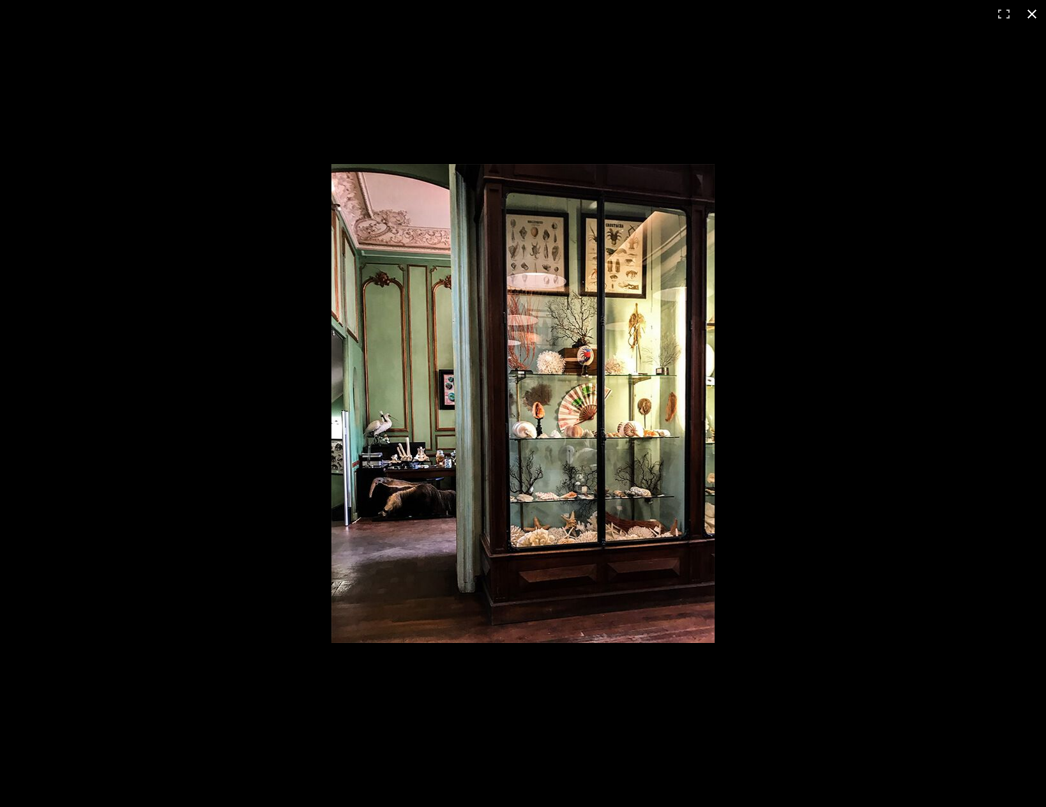
click at [966, 159] on div at bounding box center [523, 403] width 1046 height 807
